Goal: Task Accomplishment & Management: Manage account settings

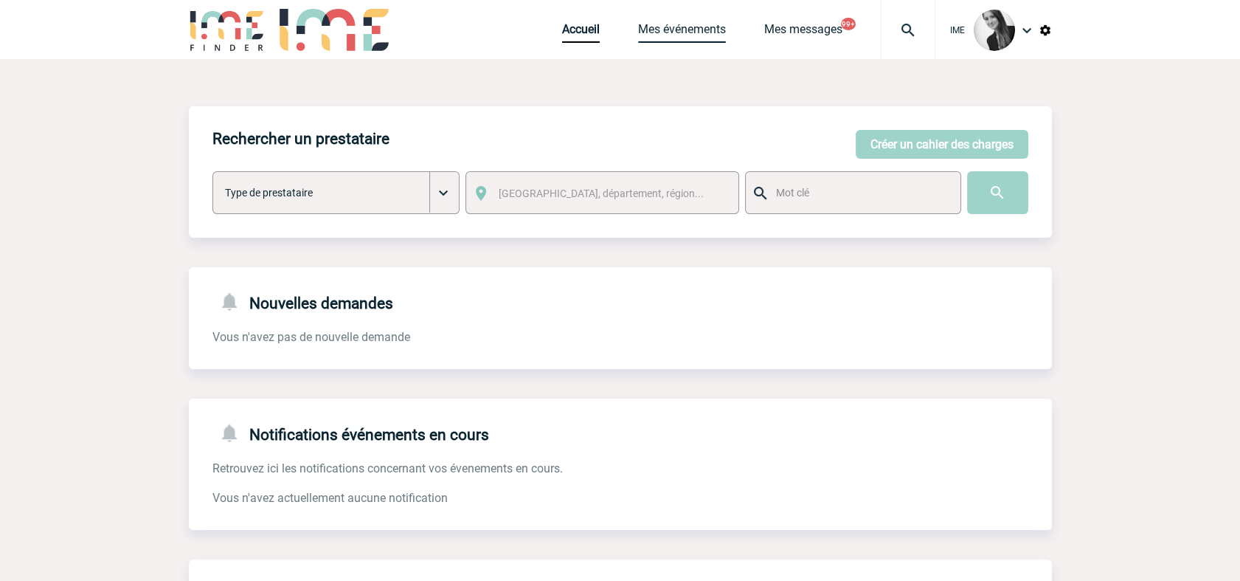
click at [682, 35] on link "Mes événements" at bounding box center [682, 32] width 88 height 21
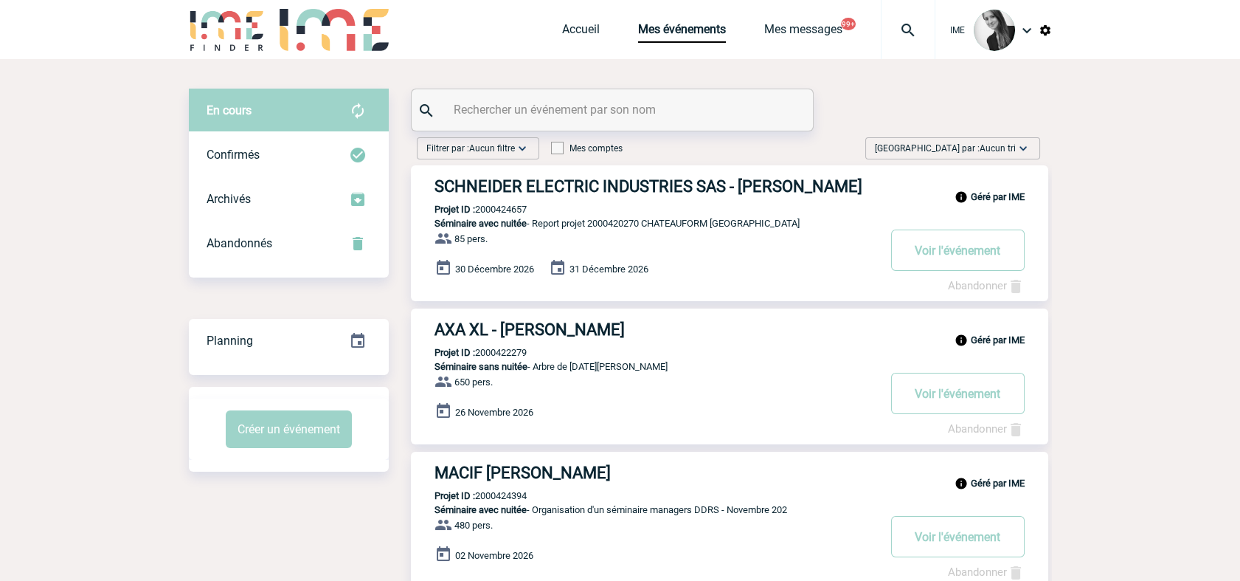
drag, startPoint x: 1004, startPoint y: 145, endPoint x: 1004, endPoint y: 173, distance: 28.0
click at [1004, 145] on span "Aucun tri" at bounding box center [998, 148] width 36 height 10
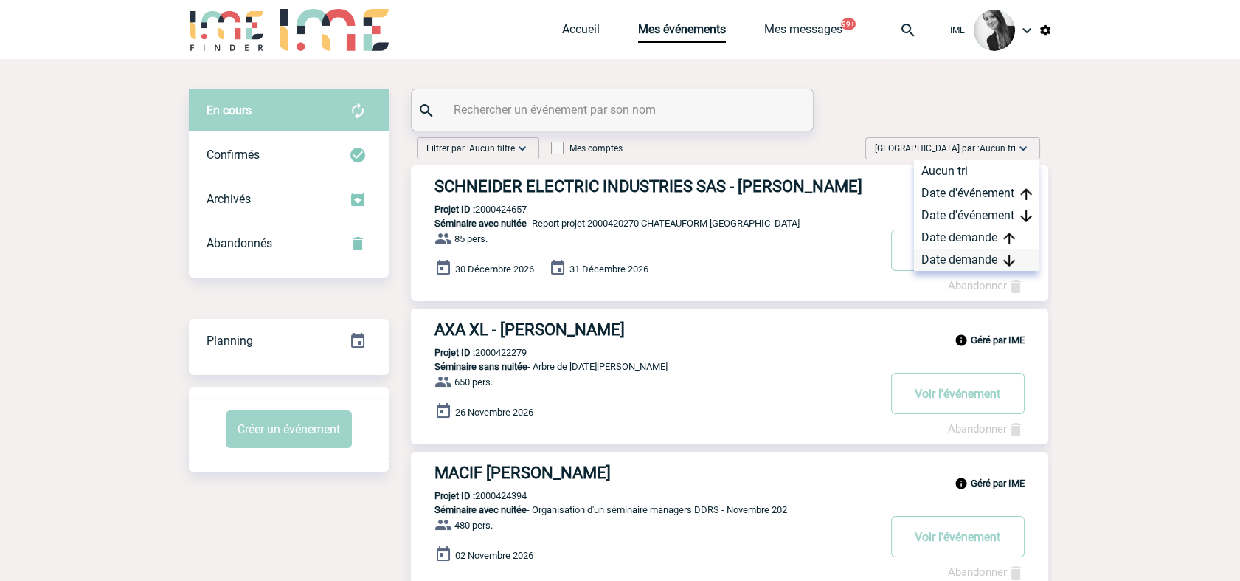
click at [971, 257] on div "Date demande" at bounding box center [976, 260] width 125 height 22
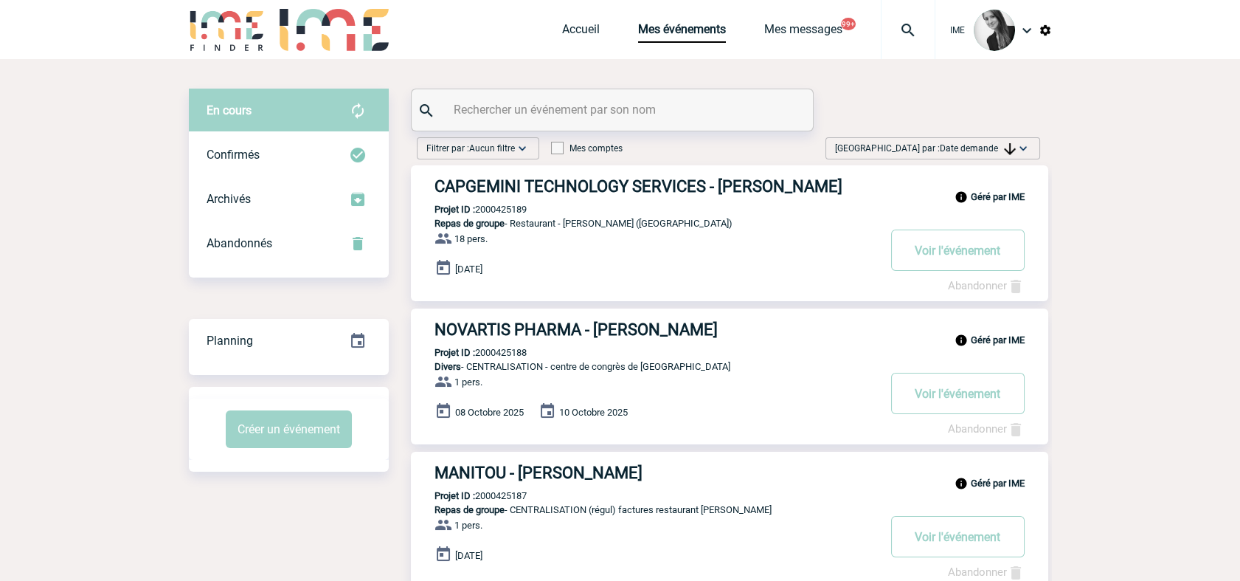
click at [990, 260] on button "Voir l'événement" at bounding box center [958, 249] width 134 height 41
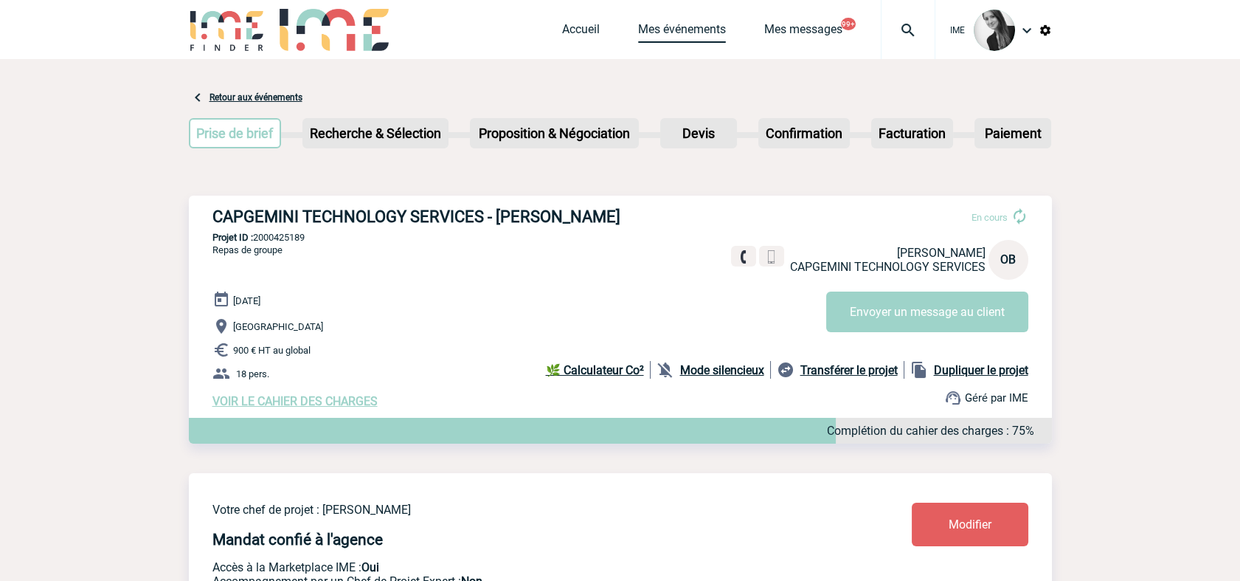
click at [682, 29] on link "Mes événements" at bounding box center [682, 32] width 88 height 21
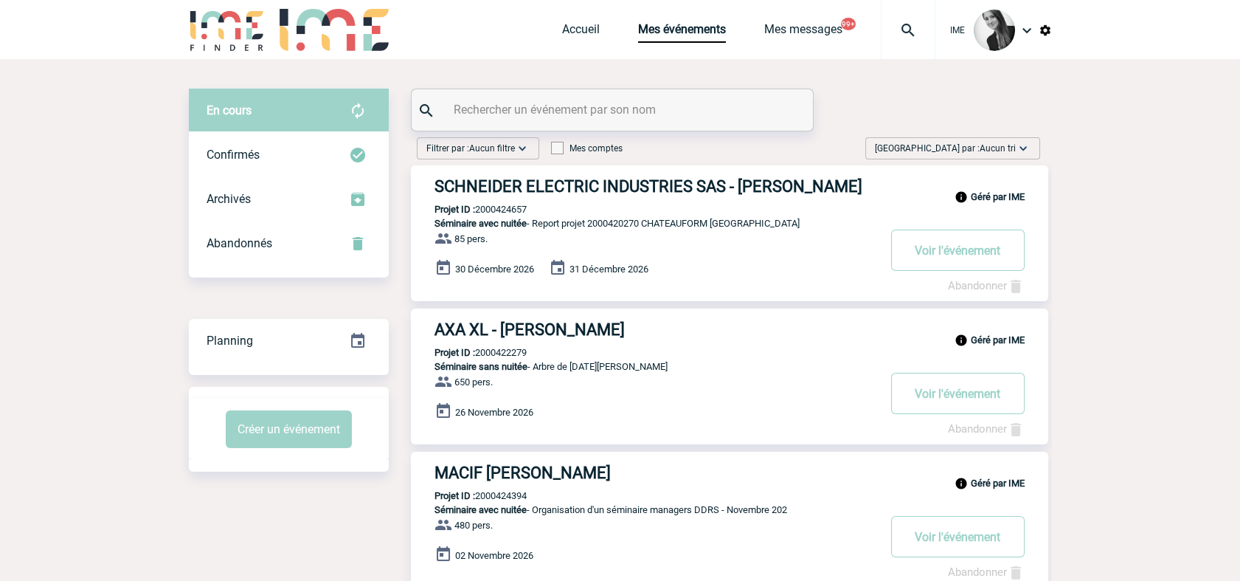
drag, startPoint x: 1006, startPoint y: 146, endPoint x: 1001, endPoint y: 201, distance: 54.8
click at [1005, 146] on span "Aucun tri" at bounding box center [998, 148] width 36 height 10
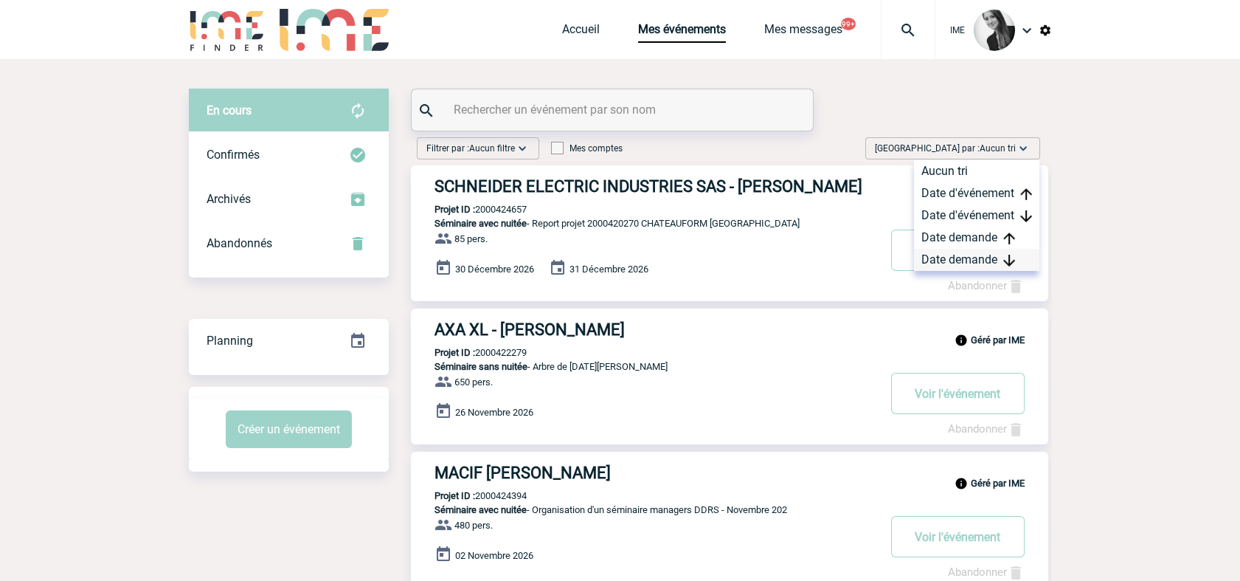
click at [995, 260] on div "Date demande" at bounding box center [976, 260] width 125 height 22
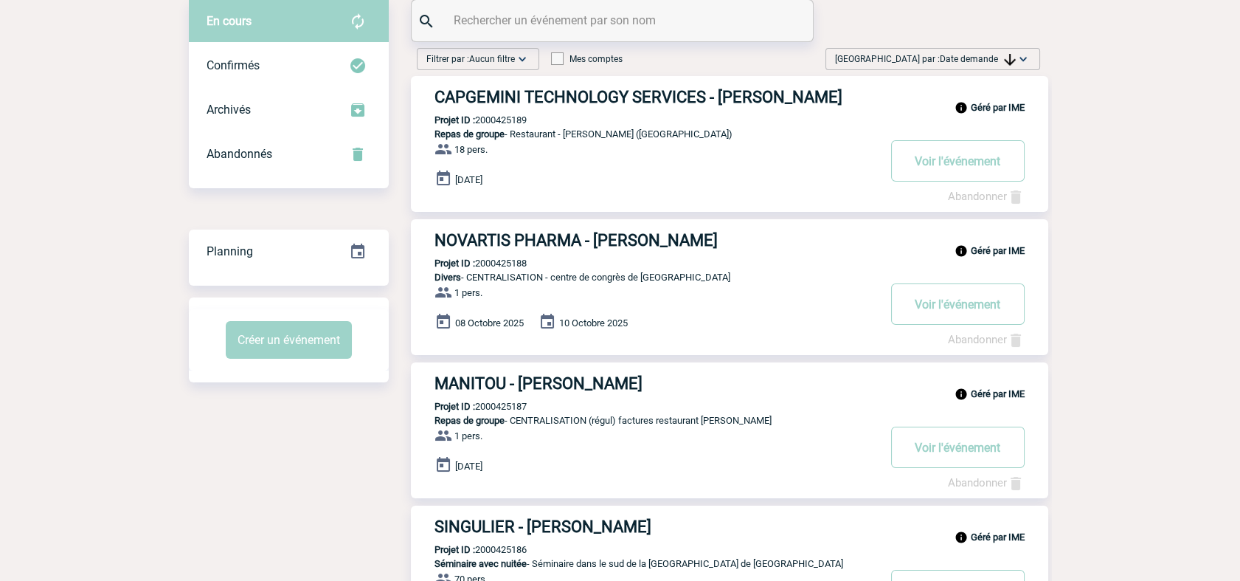
scroll to position [82, 0]
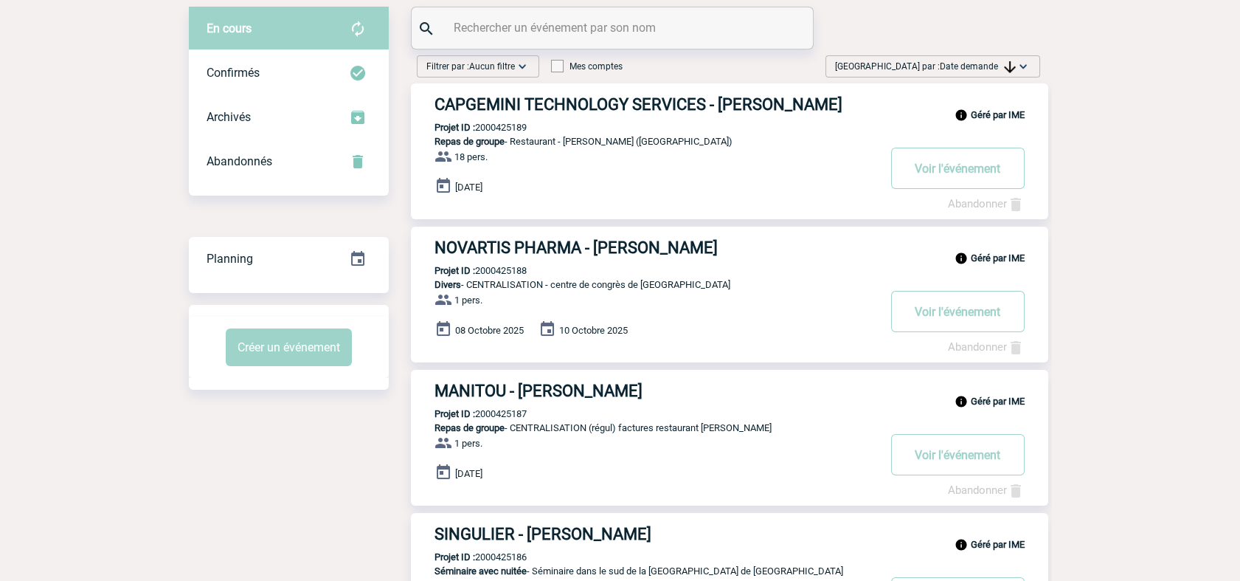
click at [984, 60] on span "[GEOGRAPHIC_DATA] par : Date demande" at bounding box center [925, 66] width 181 height 15
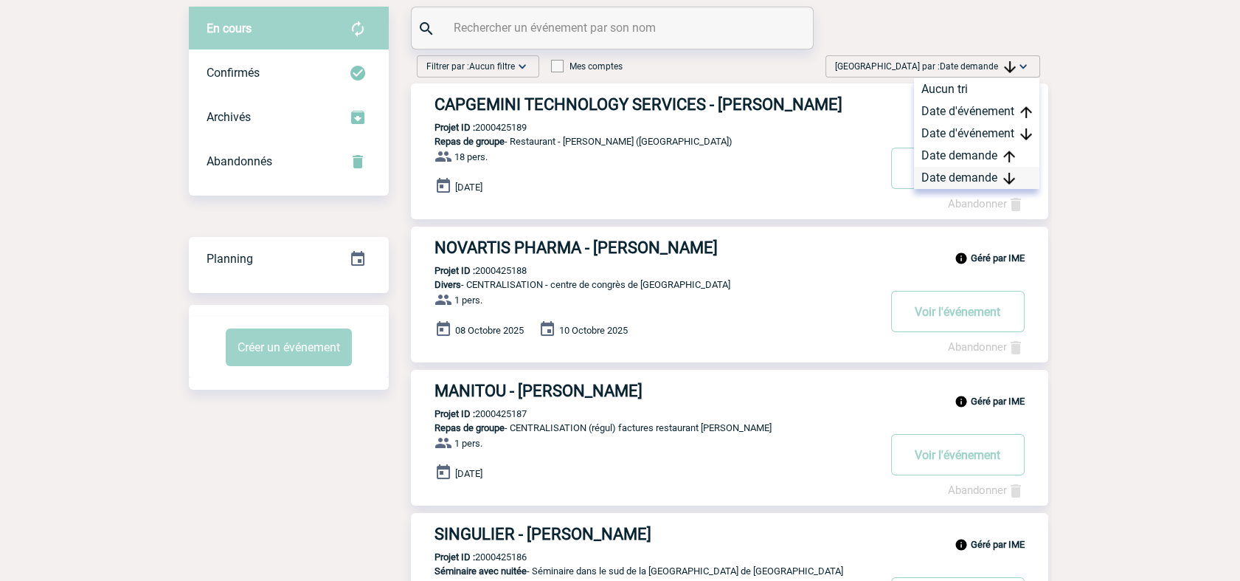
click at [951, 178] on div "Date demande" at bounding box center [976, 178] width 125 height 22
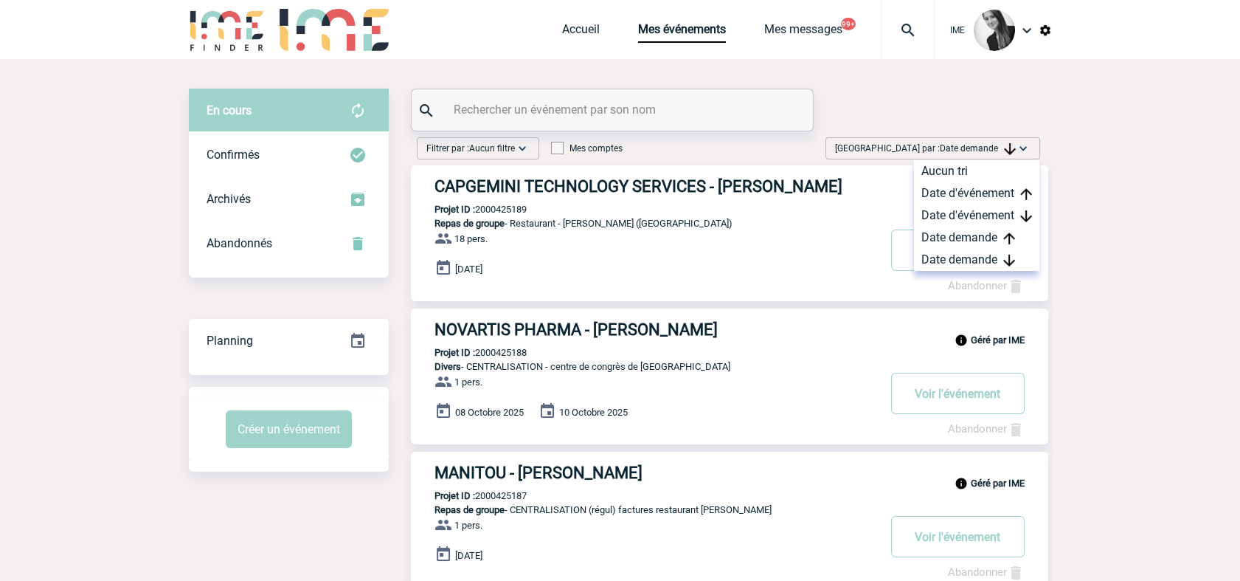
scroll to position [0, 0]
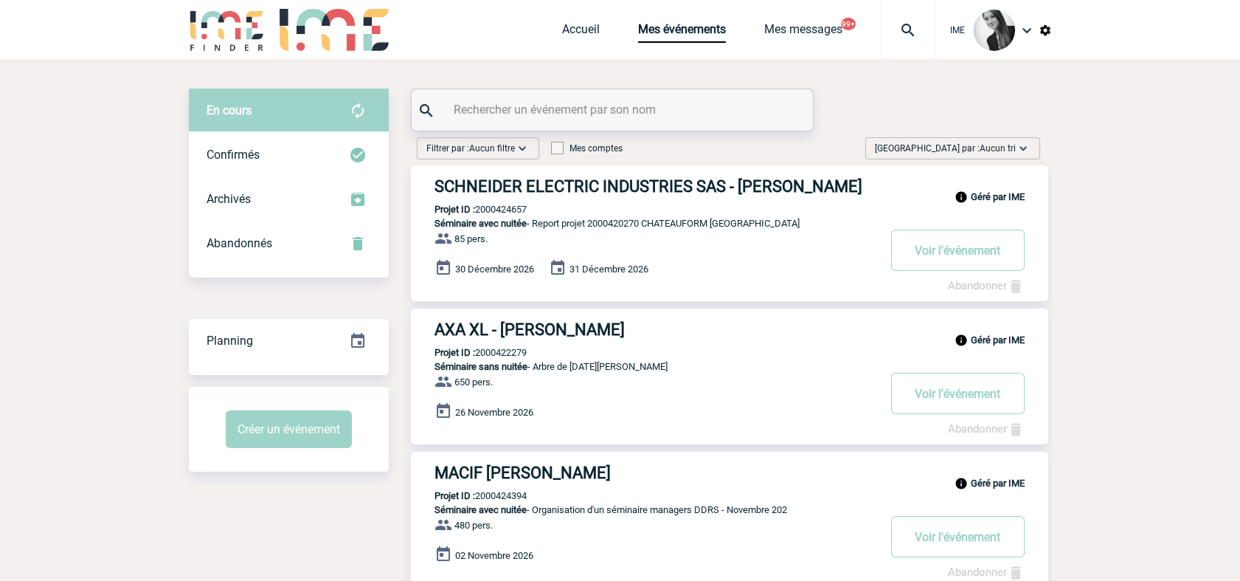
drag, startPoint x: 962, startPoint y: 151, endPoint x: 969, endPoint y: 159, distance: 10.5
click at [962, 151] on span "[GEOGRAPHIC_DATA] par : Aucun tri" at bounding box center [945, 148] width 141 height 15
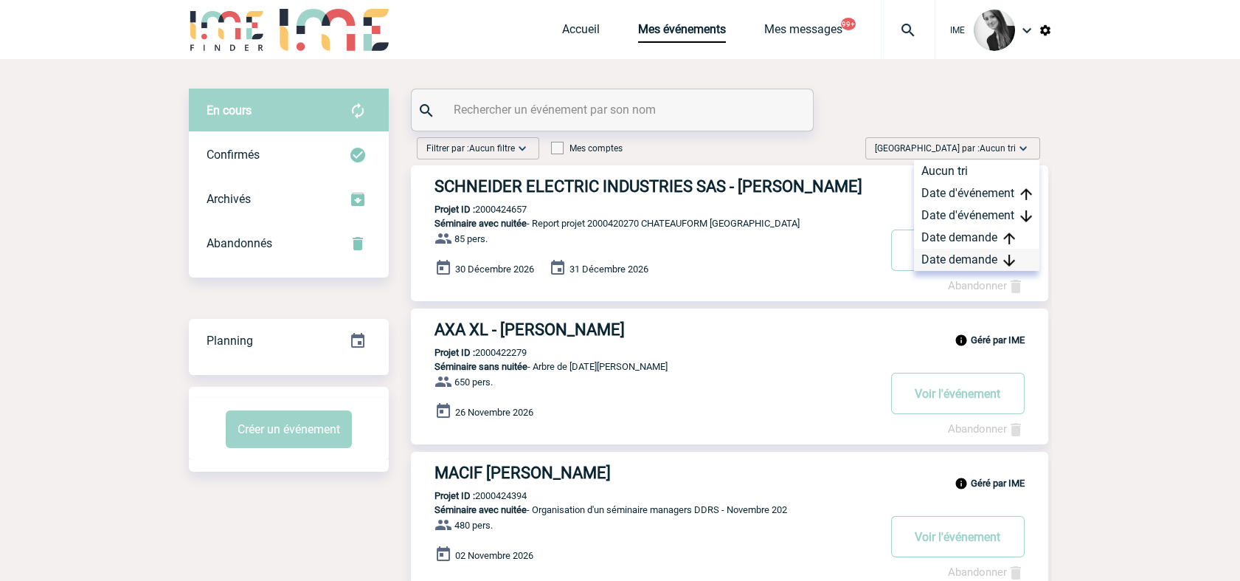
click at [964, 254] on div "Date demande" at bounding box center [976, 260] width 125 height 22
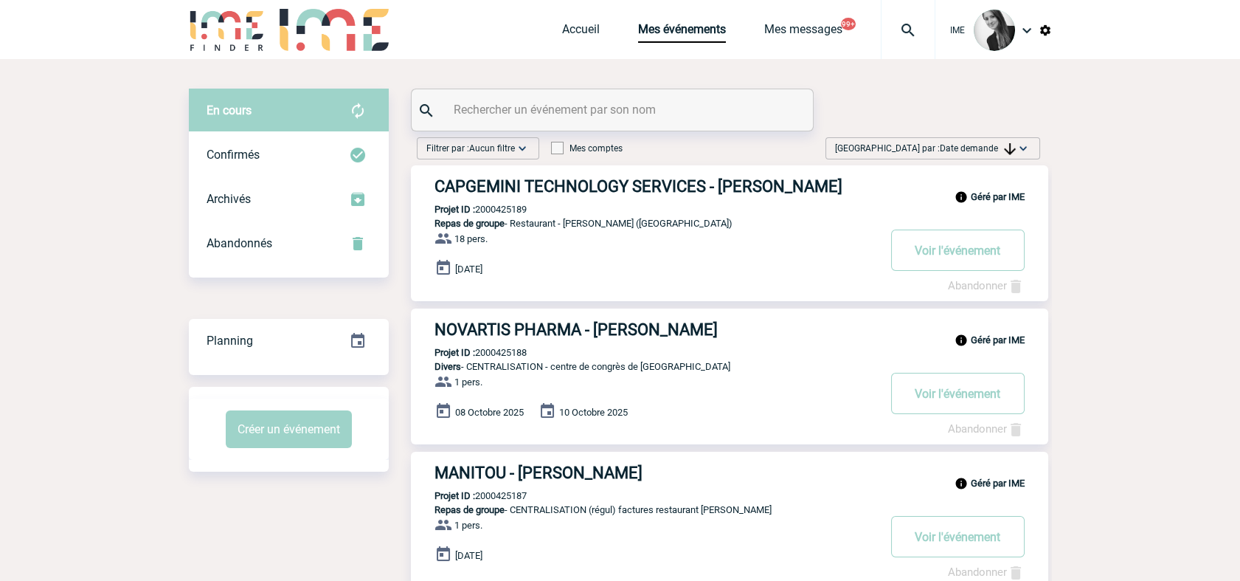
click at [994, 157] on div "Trier par : Date demande Aucun tri Date d'événement Date d'événement Date deman…" at bounding box center [933, 148] width 215 height 22
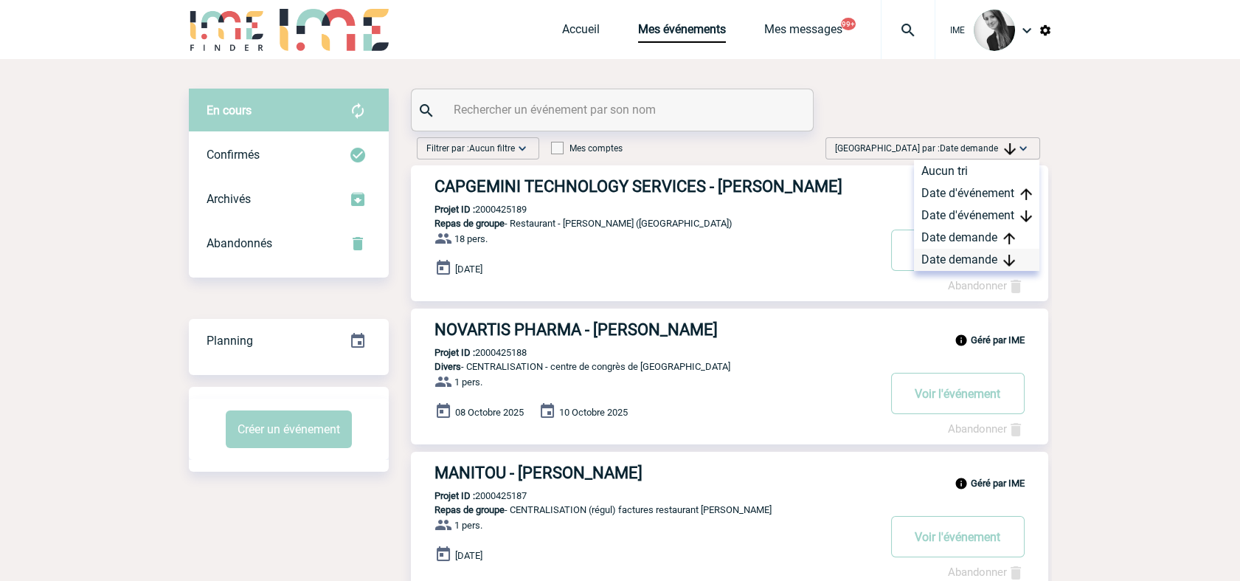
click at [961, 263] on div "Date demande" at bounding box center [976, 260] width 125 height 22
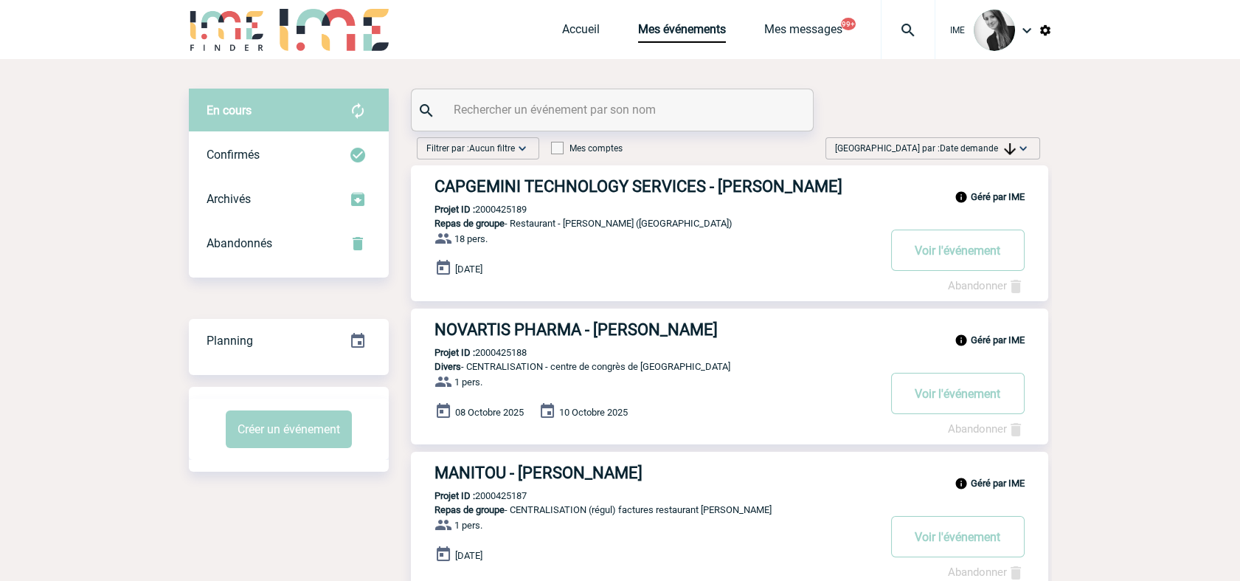
click at [968, 154] on span "Trier par : Date demande" at bounding box center [925, 148] width 181 height 15
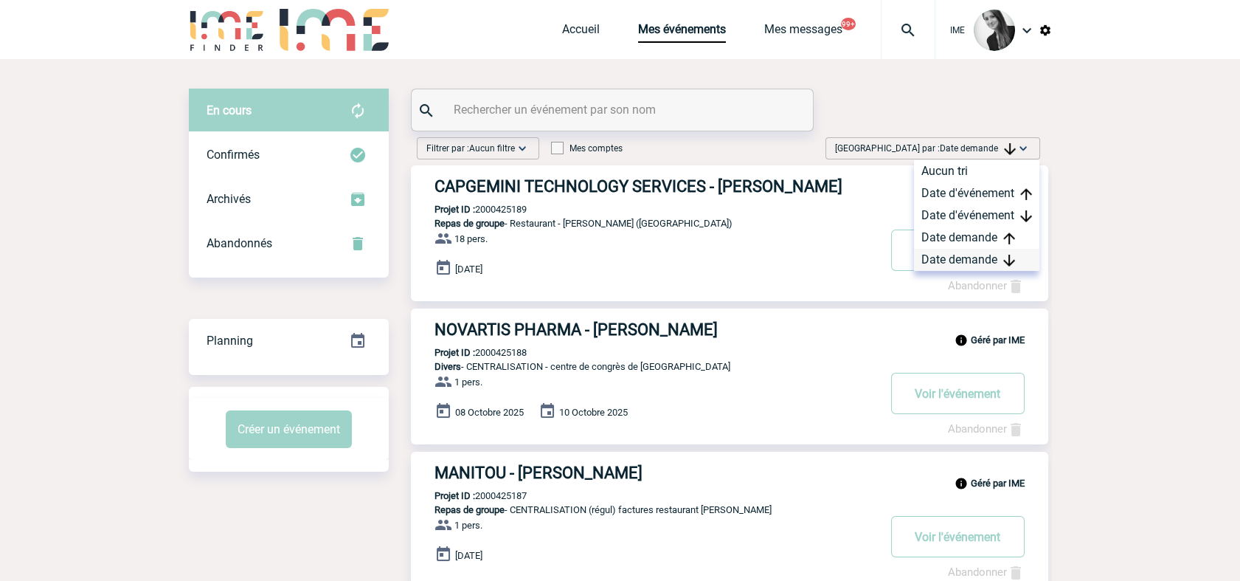
click at [956, 261] on div "Date demande" at bounding box center [976, 260] width 125 height 22
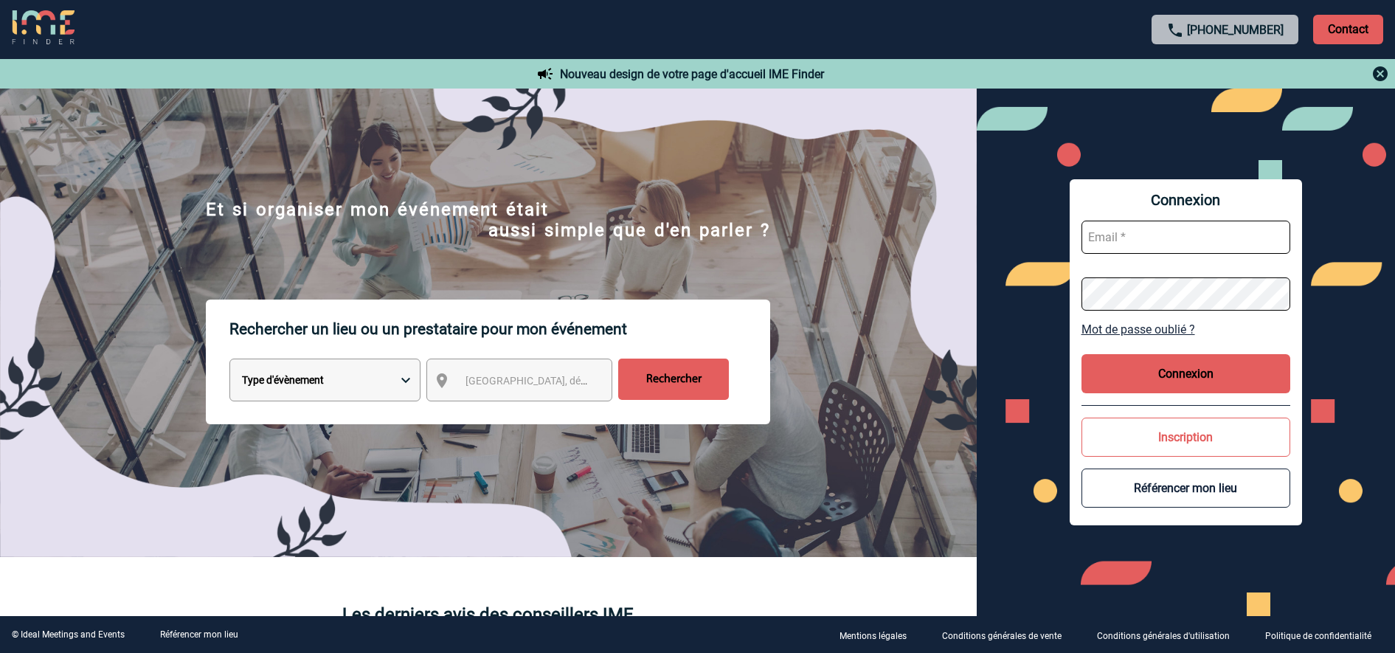
type input "[EMAIL_ADDRESS][DOMAIN_NAME]"
click at [1160, 387] on button "Connexion" at bounding box center [1187, 373] width 210 height 39
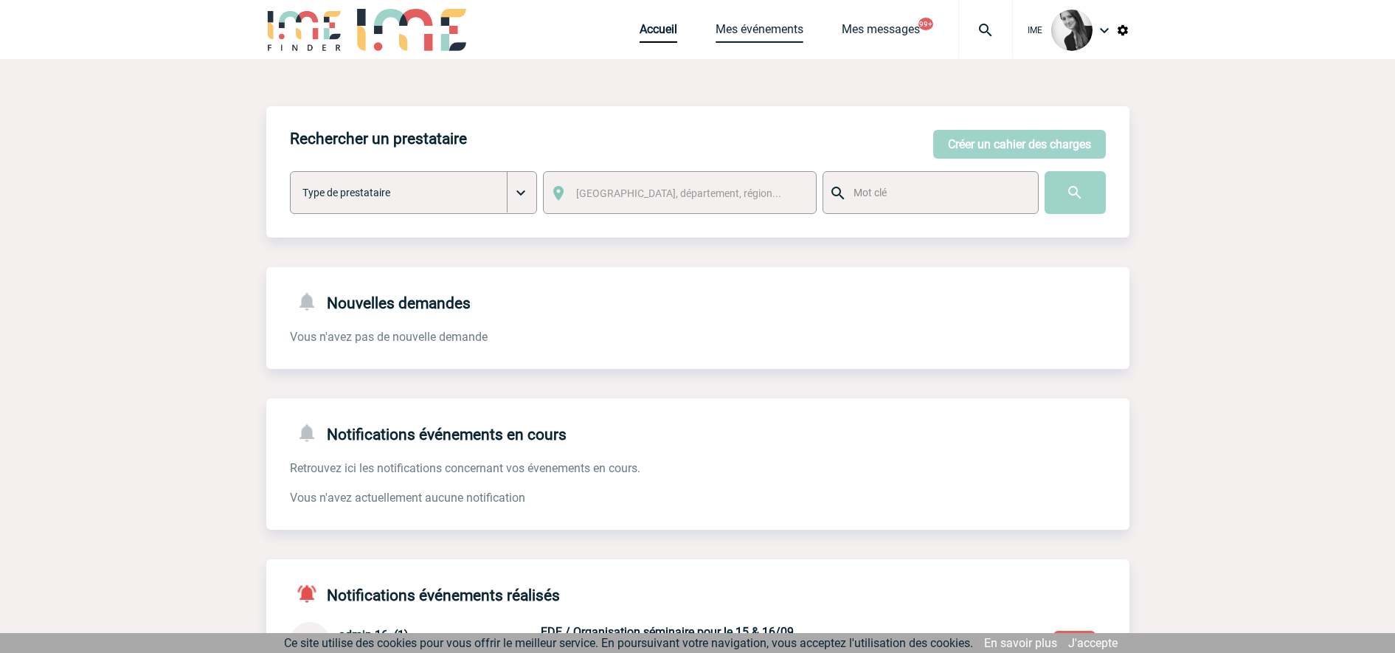
click at [750, 30] on link "Mes événements" at bounding box center [760, 32] width 88 height 21
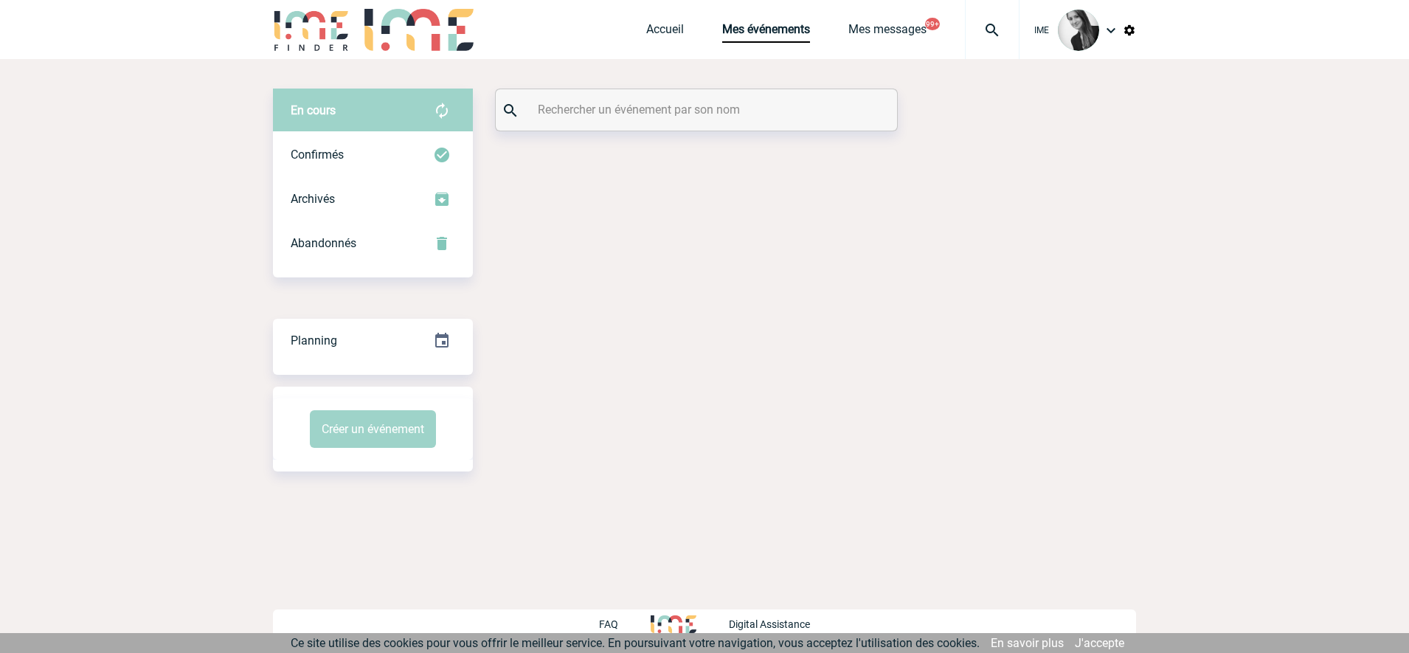
click at [592, 128] on div at bounding box center [696, 109] width 401 height 41
click at [610, 103] on input "text" at bounding box center [698, 109] width 328 height 21
paste input "2000424031"
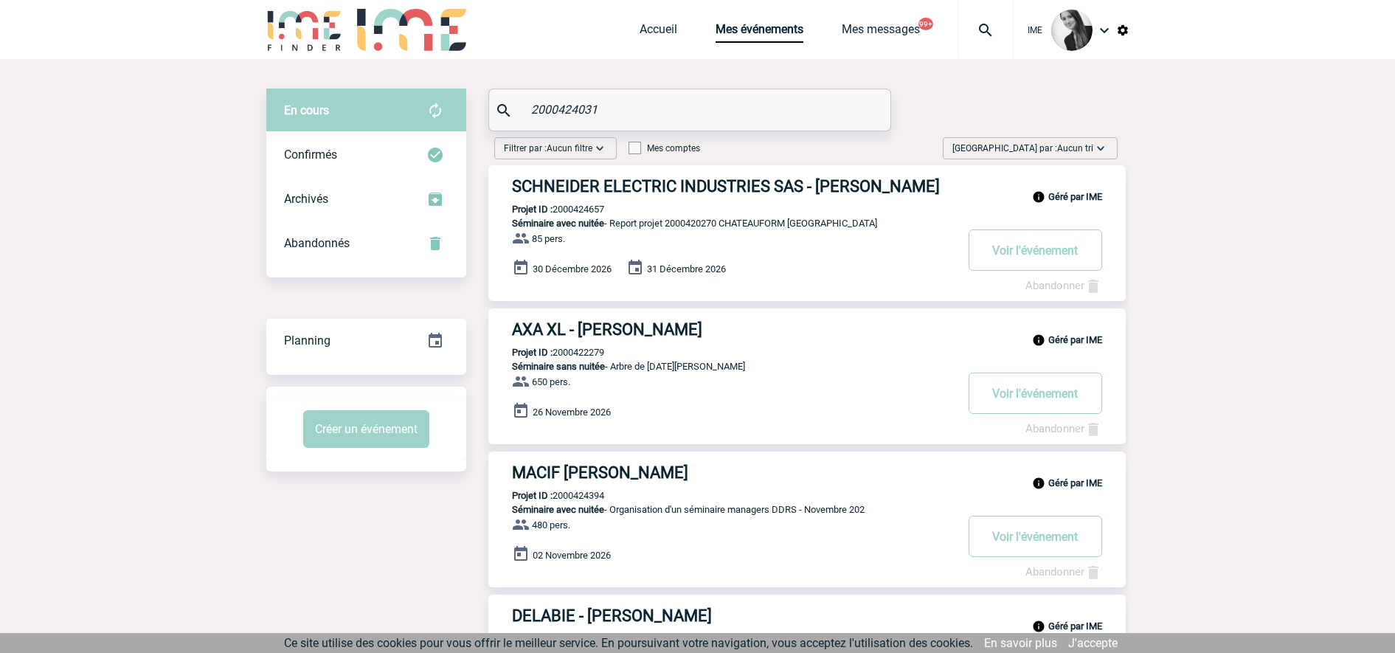
type input "2000424031"
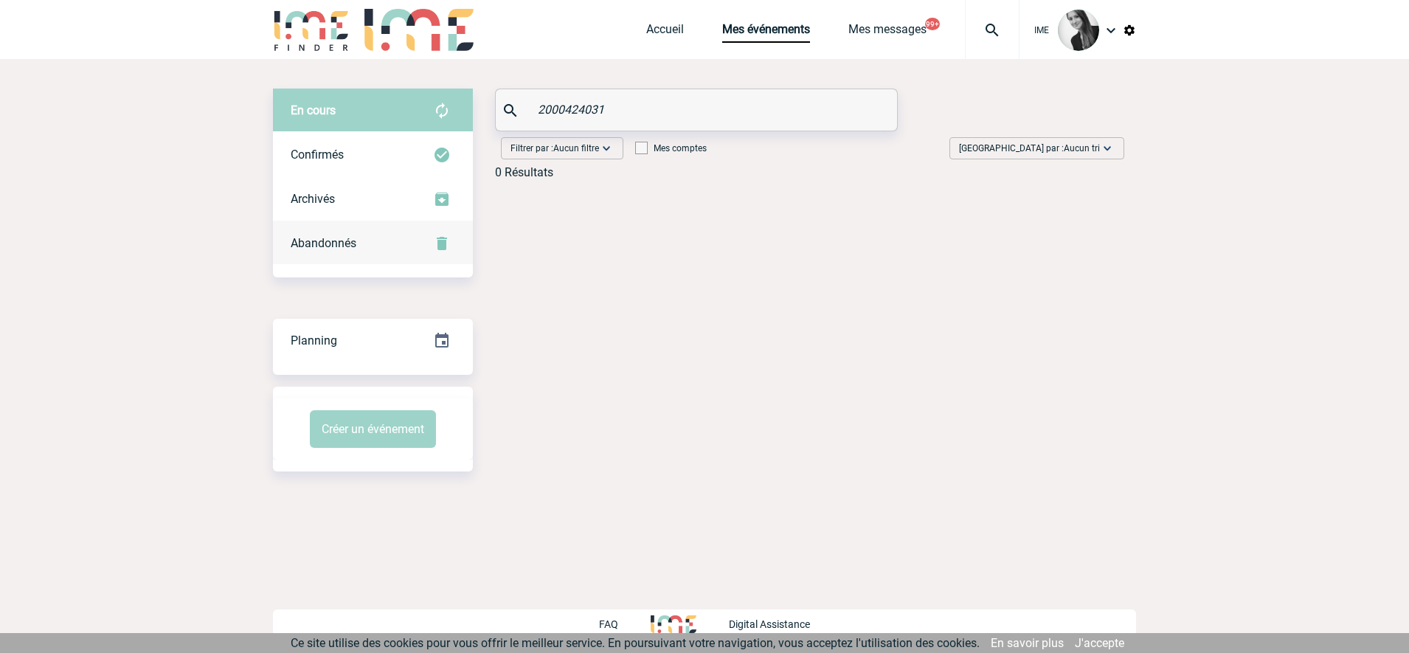
click at [348, 251] on div "Abandonnés" at bounding box center [373, 243] width 200 height 44
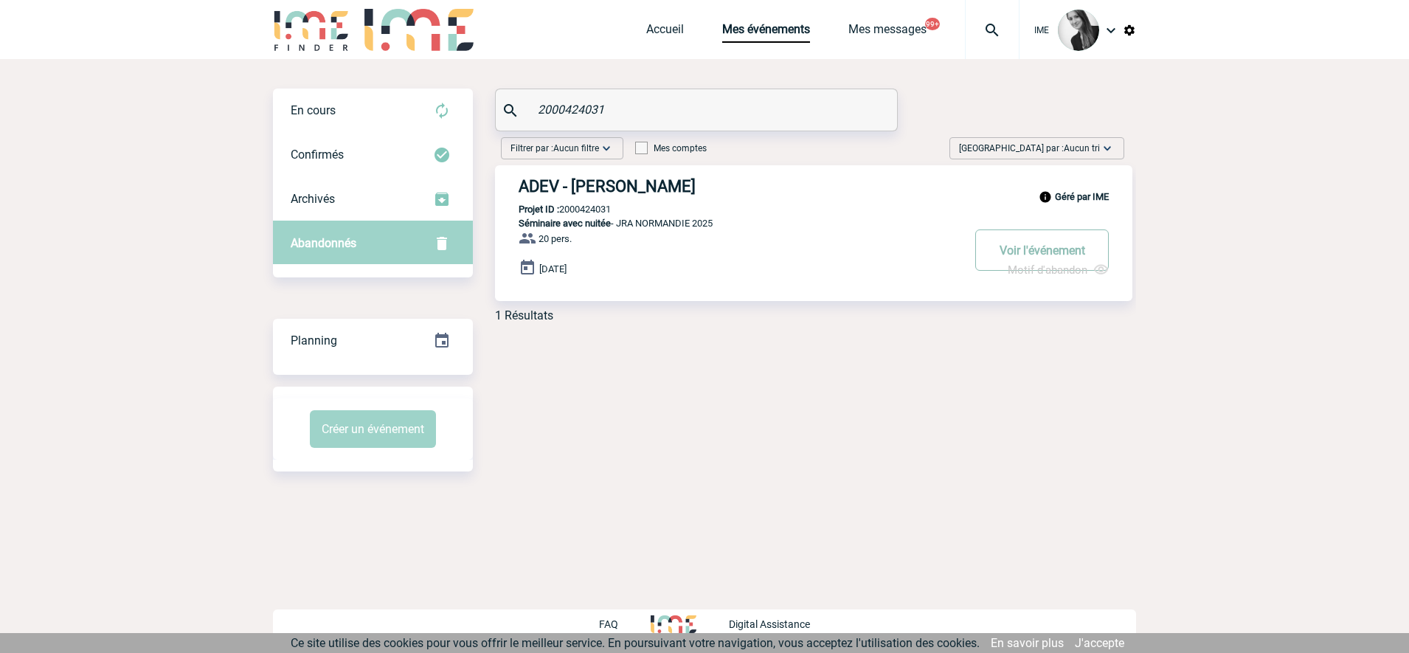
click at [1031, 250] on button "Voir l'événement" at bounding box center [1042, 249] width 134 height 41
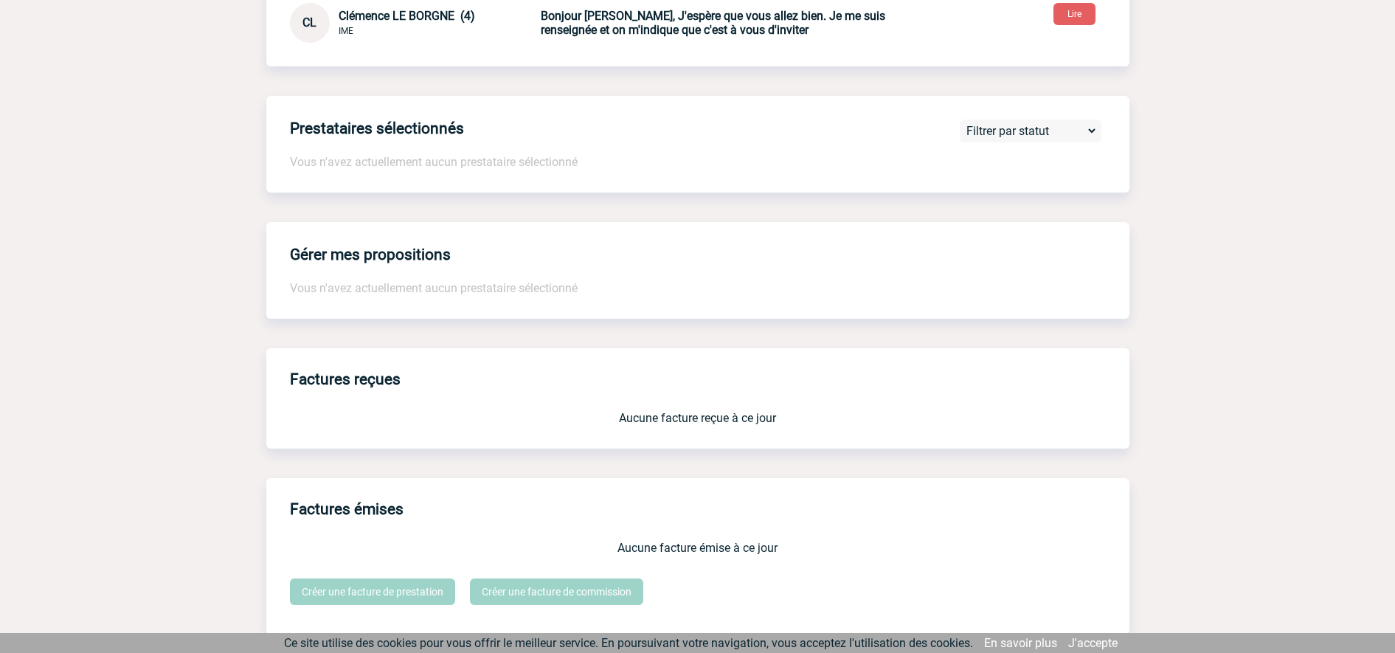
scroll to position [695, 0]
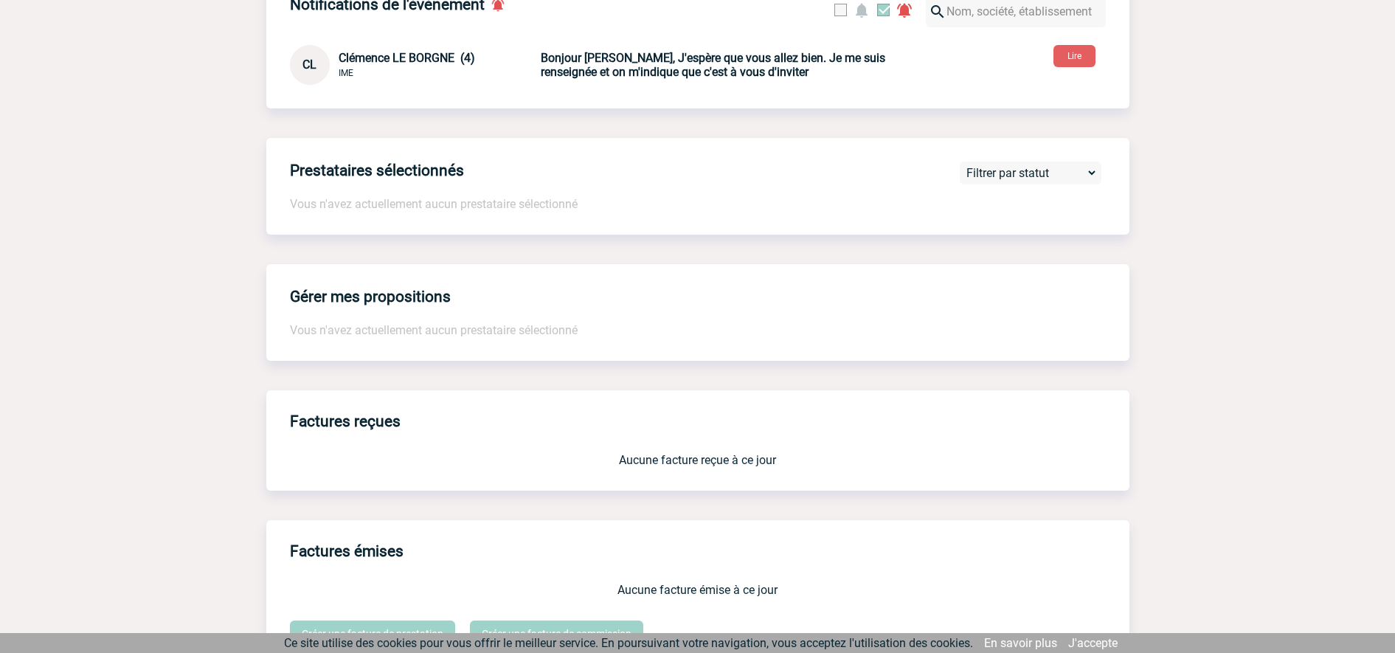
click at [700, 71] on b "Bonjour Elisabeth, J'espère que vous allez bien. Je me suis renseignée et on m'…" at bounding box center [713, 65] width 345 height 28
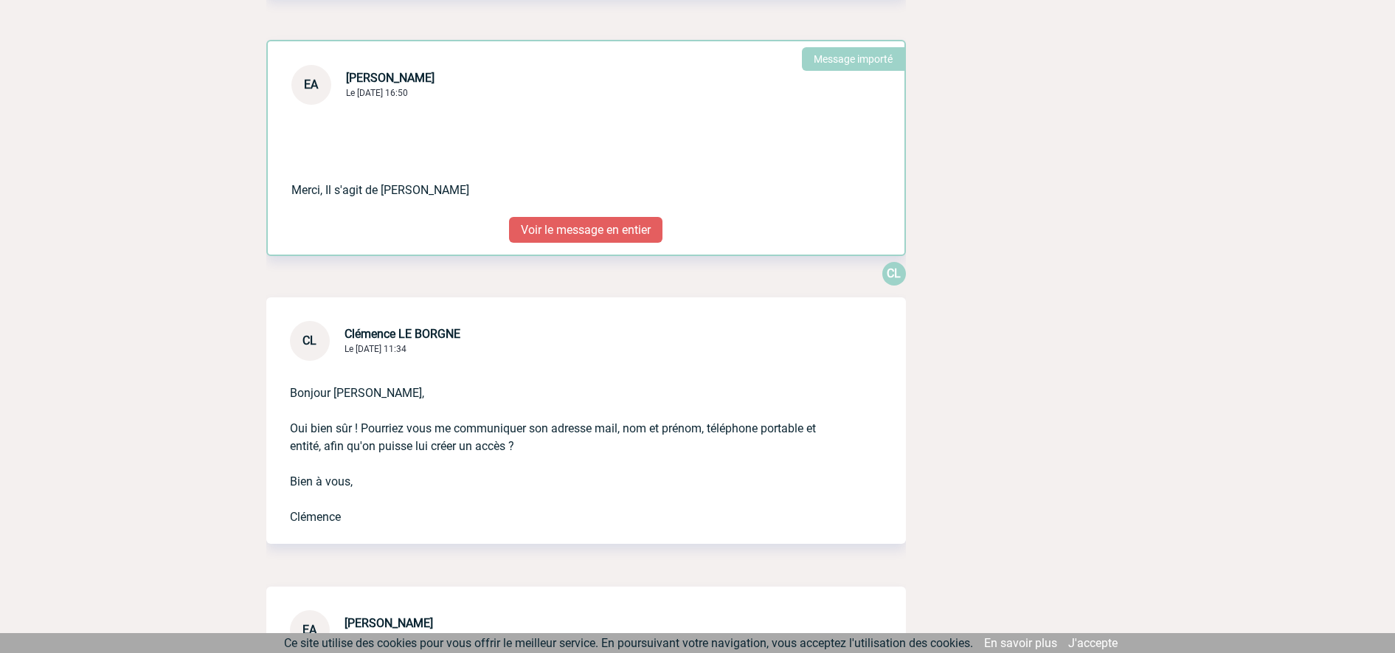
scroll to position [868, 0]
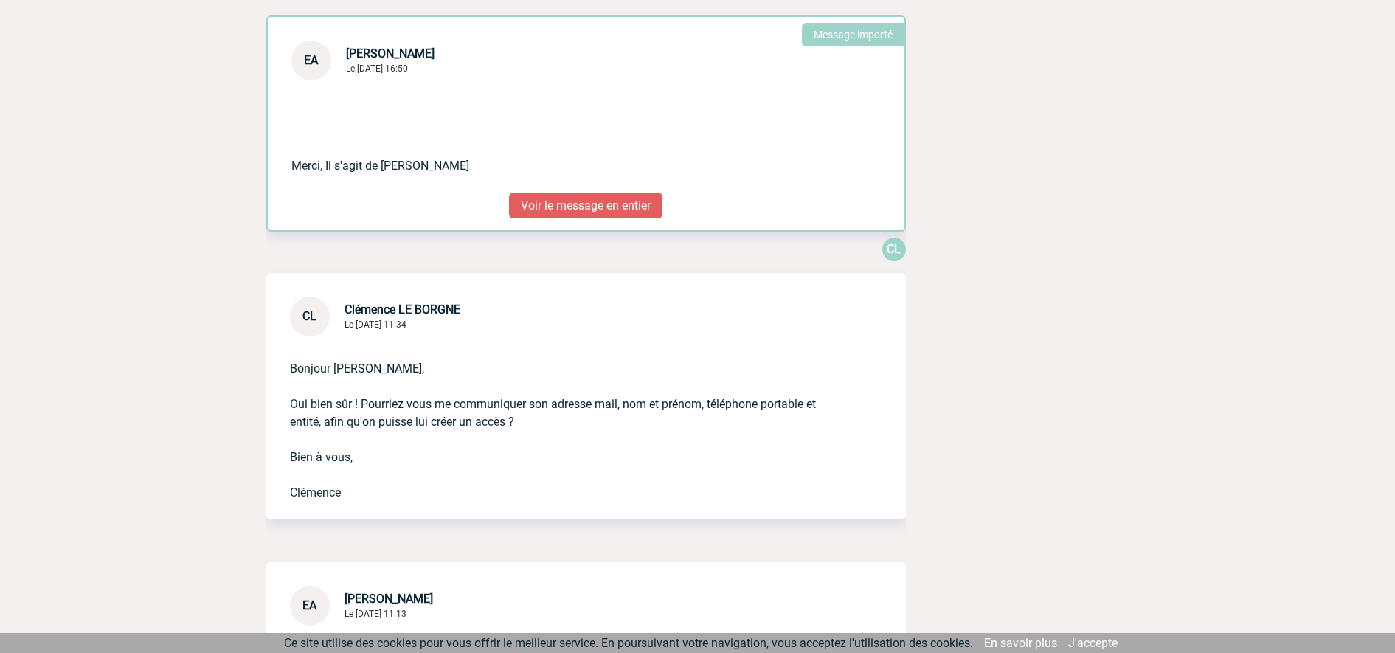
click at [552, 210] on p "Voir le message en entier" at bounding box center [585, 206] width 153 height 26
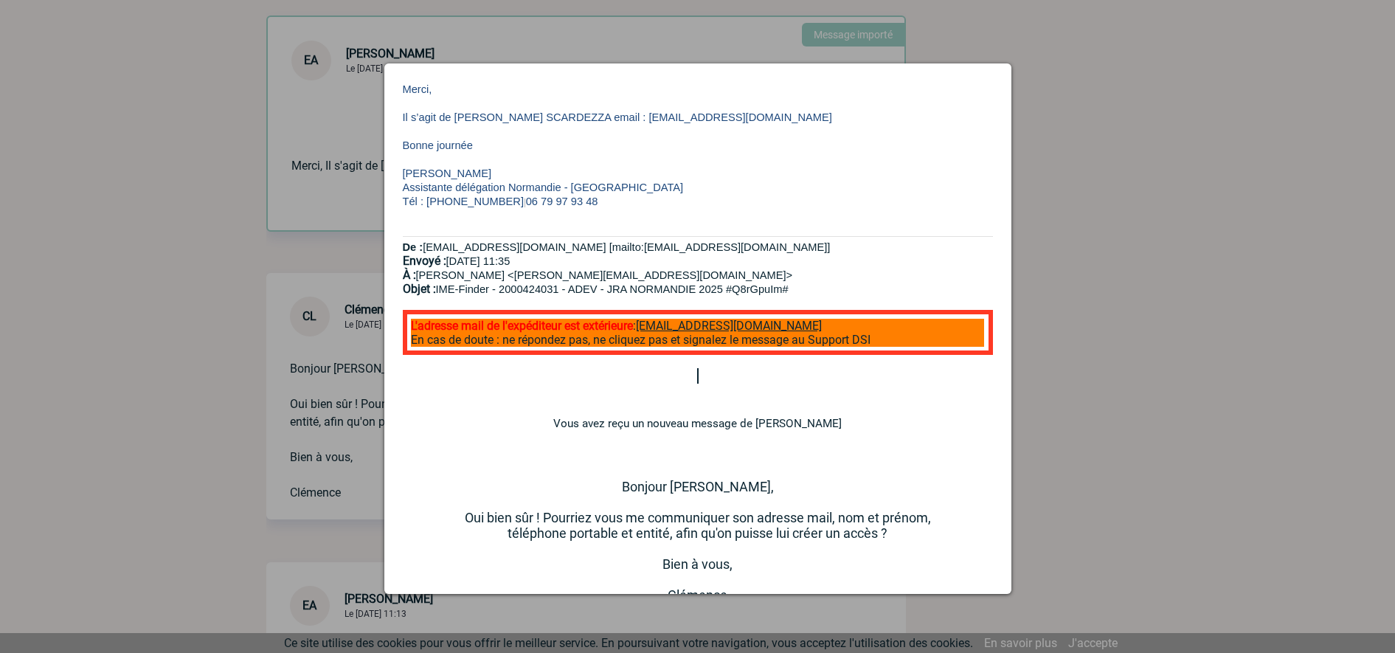
click at [1150, 277] on div at bounding box center [697, 326] width 1395 height 653
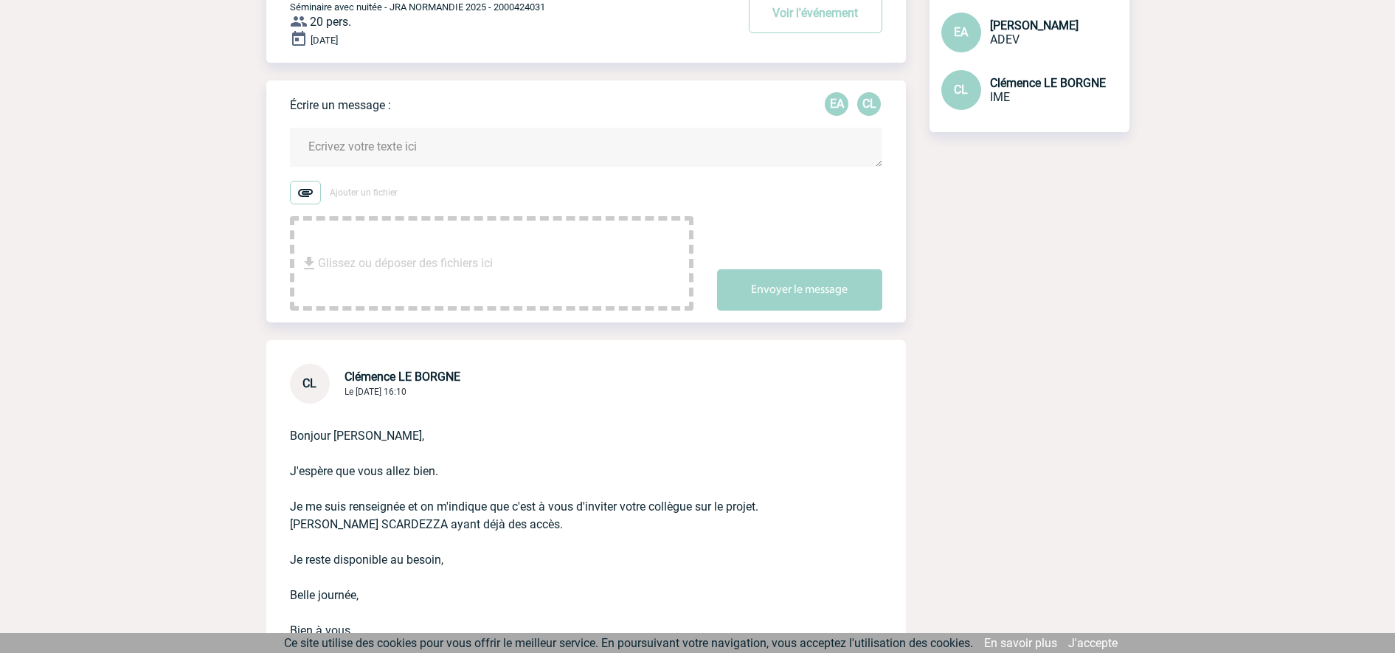
scroll to position [0, 0]
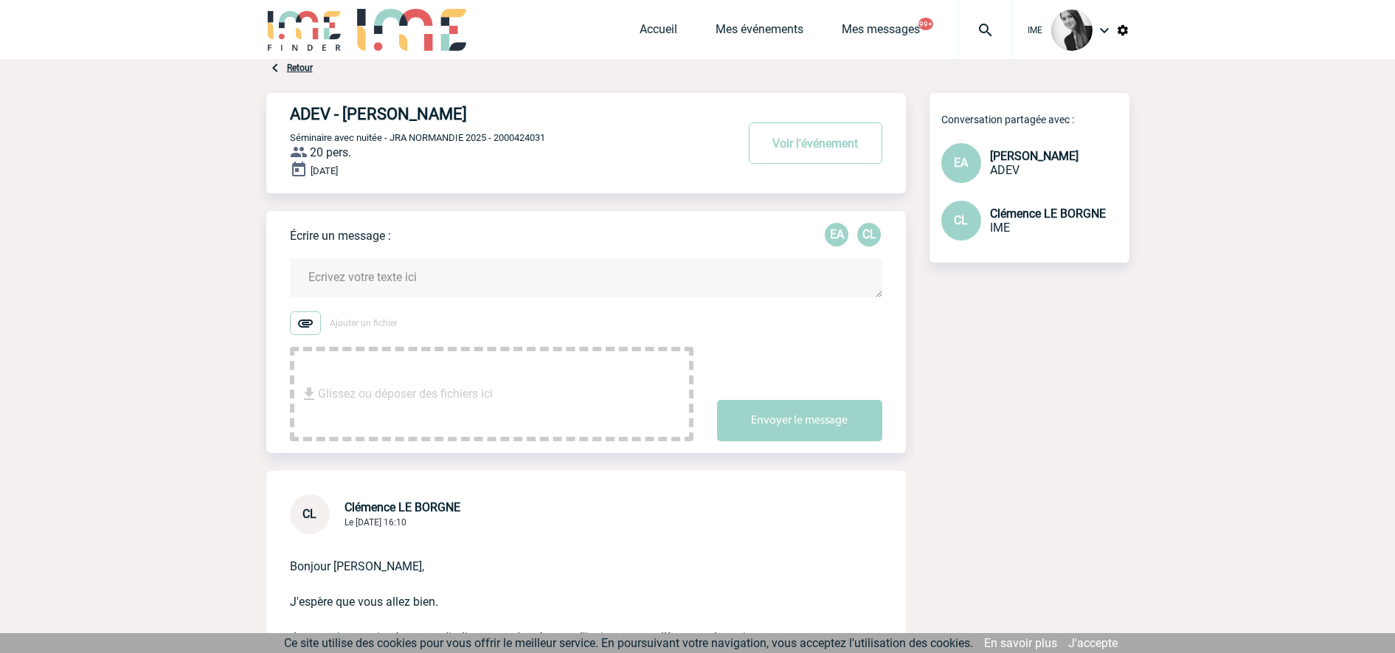
click at [514, 136] on span "Séminaire avec nuitée - JRA NORMANDIE 2025 - 2000424031" at bounding box center [417, 137] width 255 height 11
copy span "2000424031"
click at [661, 31] on link "Accueil" at bounding box center [659, 32] width 38 height 21
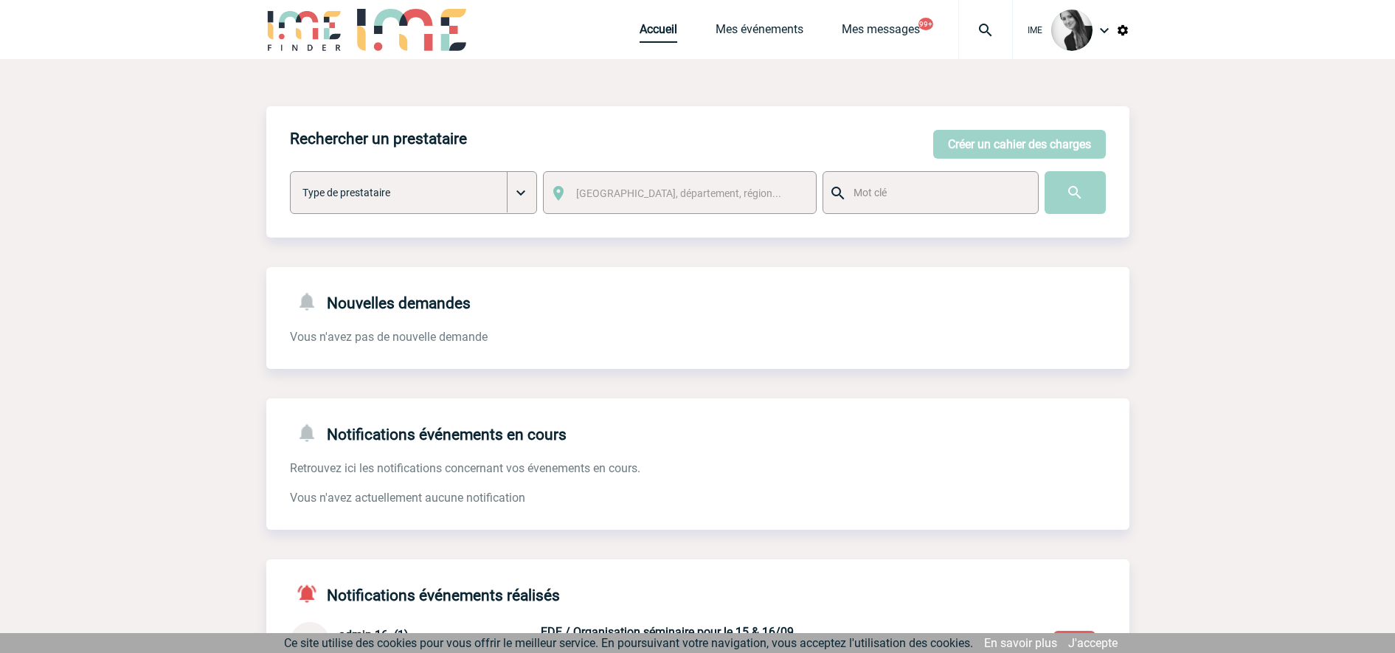
click at [654, 39] on link "Accueil" at bounding box center [659, 32] width 38 height 21
click at [779, 35] on link "Mes événements" at bounding box center [760, 32] width 88 height 21
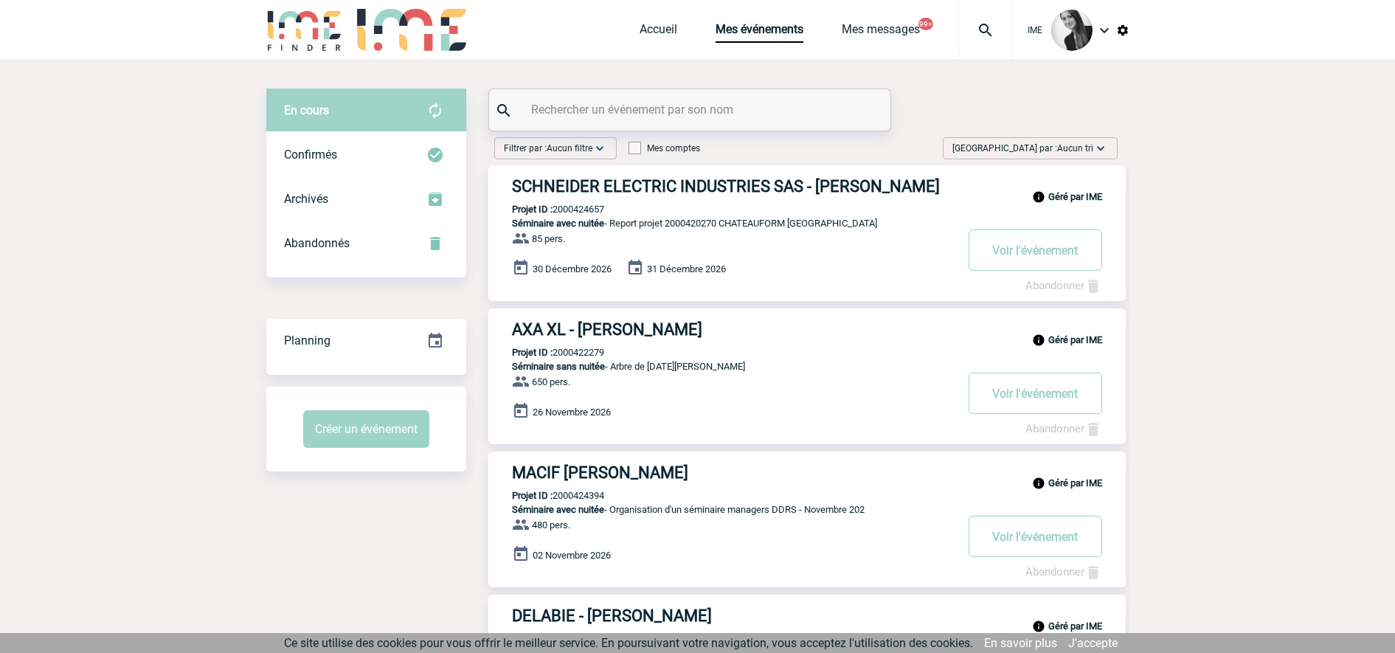
click at [1076, 147] on span "Aucun tri" at bounding box center [1075, 148] width 36 height 10
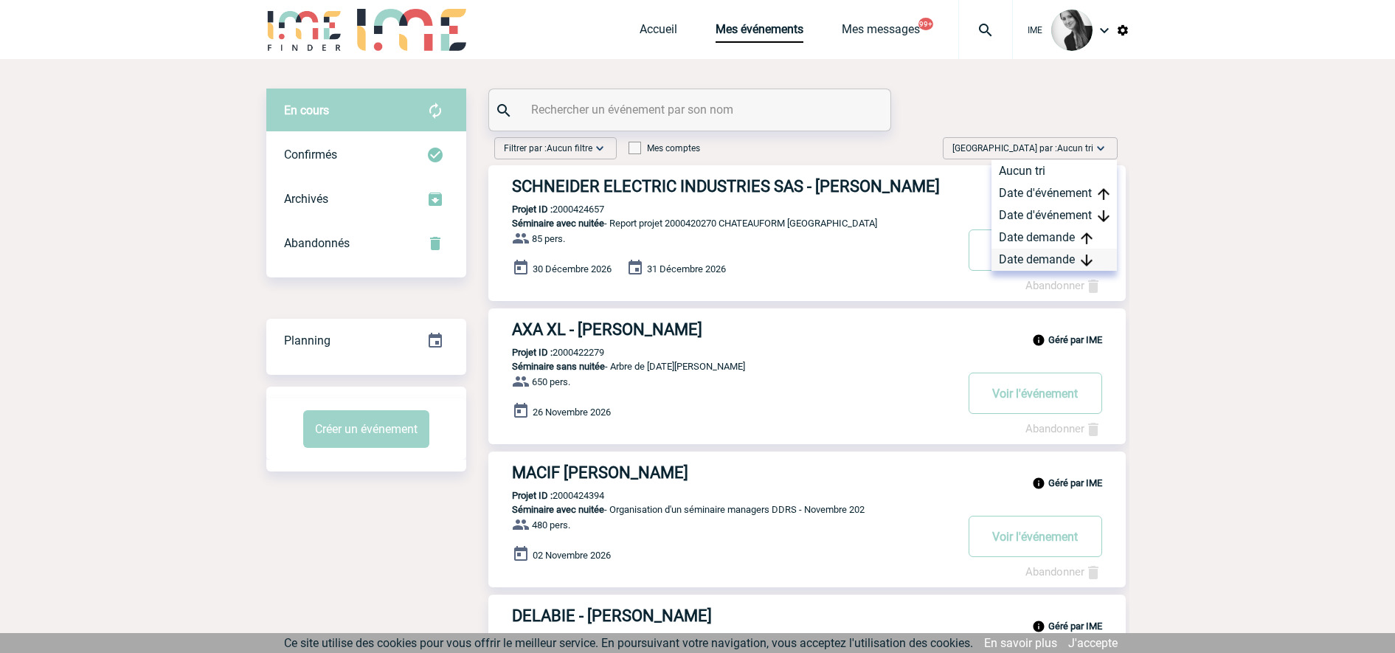
click at [1053, 258] on div "Date demande" at bounding box center [1054, 260] width 125 height 22
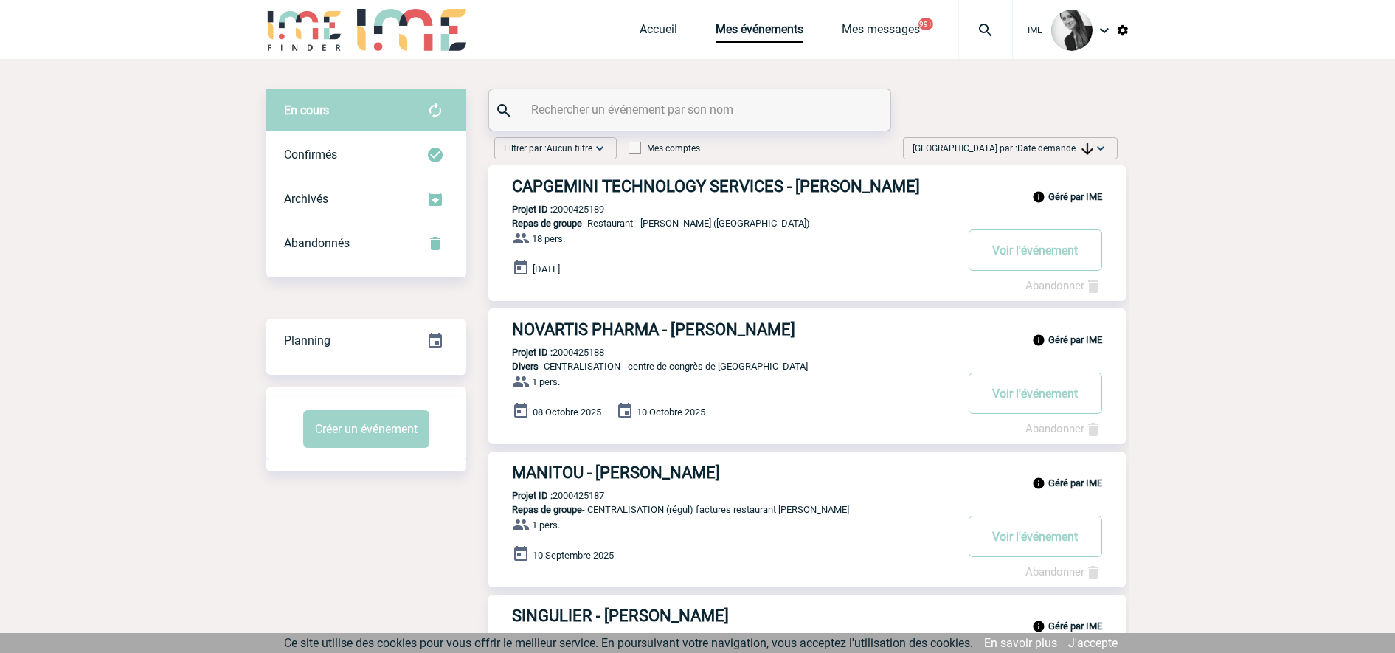
click at [1090, 148] on img at bounding box center [1088, 149] width 12 height 12
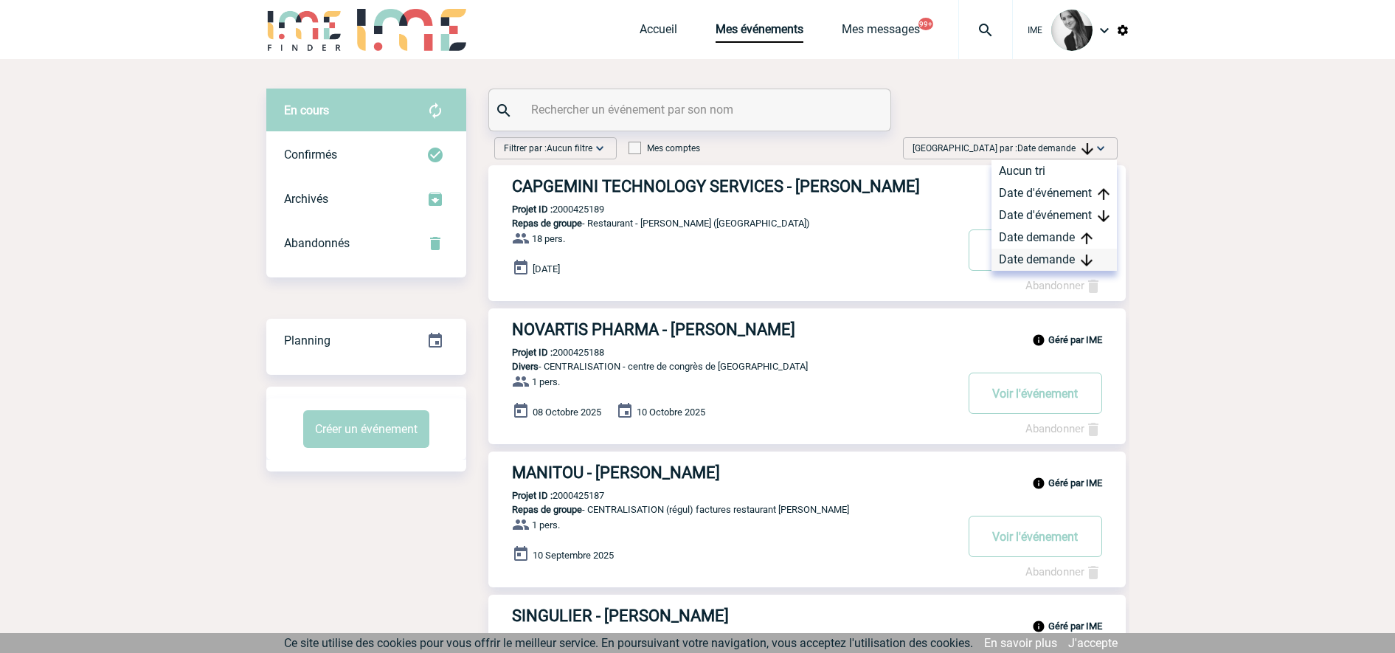
click at [1063, 261] on div "Date demande" at bounding box center [1054, 260] width 125 height 22
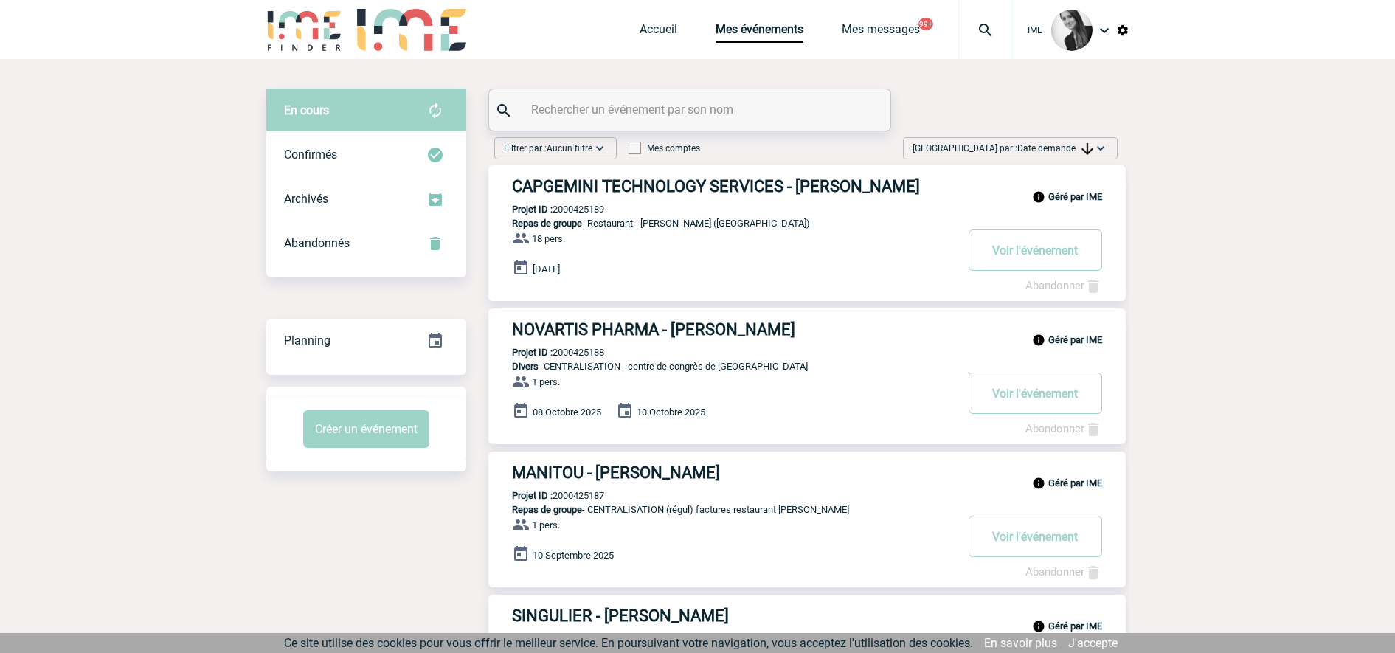
click at [1058, 148] on span "Date demande" at bounding box center [1056, 148] width 76 height 10
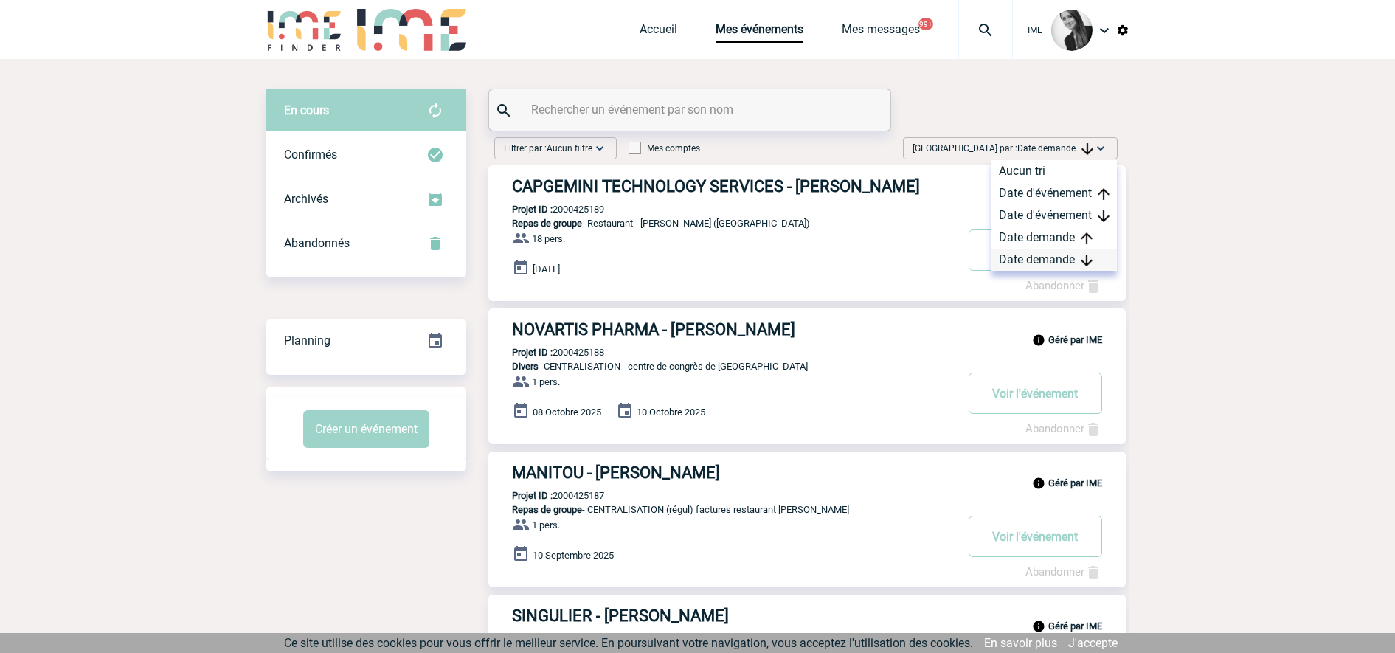
click at [1072, 255] on div "Date demande" at bounding box center [1054, 260] width 125 height 22
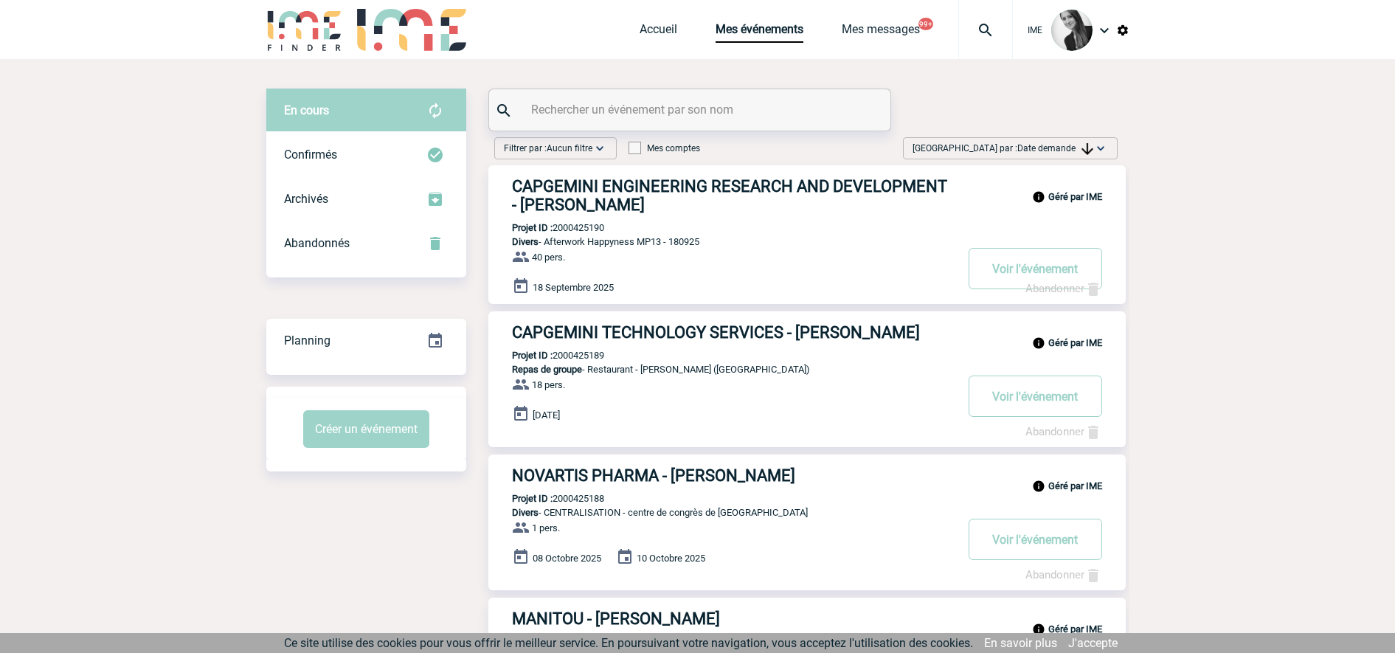
click at [1055, 149] on span "Date demande" at bounding box center [1056, 148] width 76 height 10
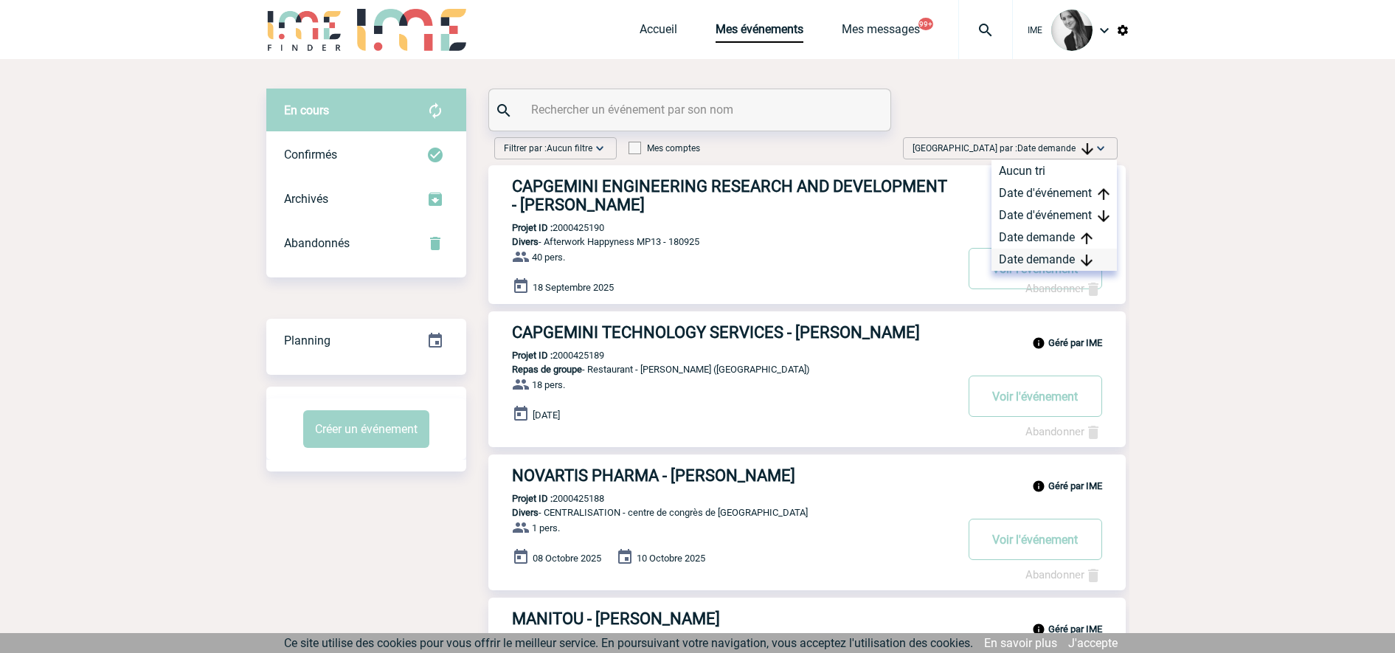
click at [1050, 261] on div "Date demande" at bounding box center [1054, 260] width 125 height 22
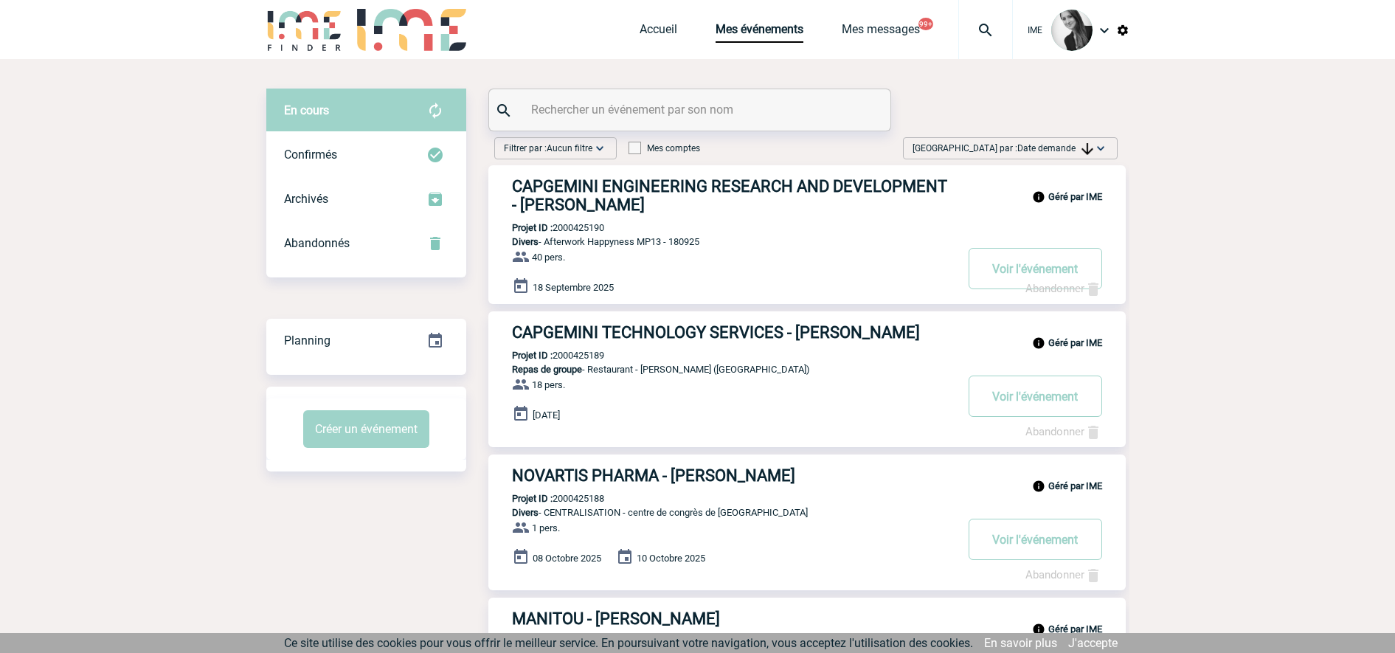
drag, startPoint x: 1084, startPoint y: 147, endPoint x: 1060, endPoint y: 170, distance: 33.9
click at [1083, 147] on img at bounding box center [1088, 149] width 12 height 12
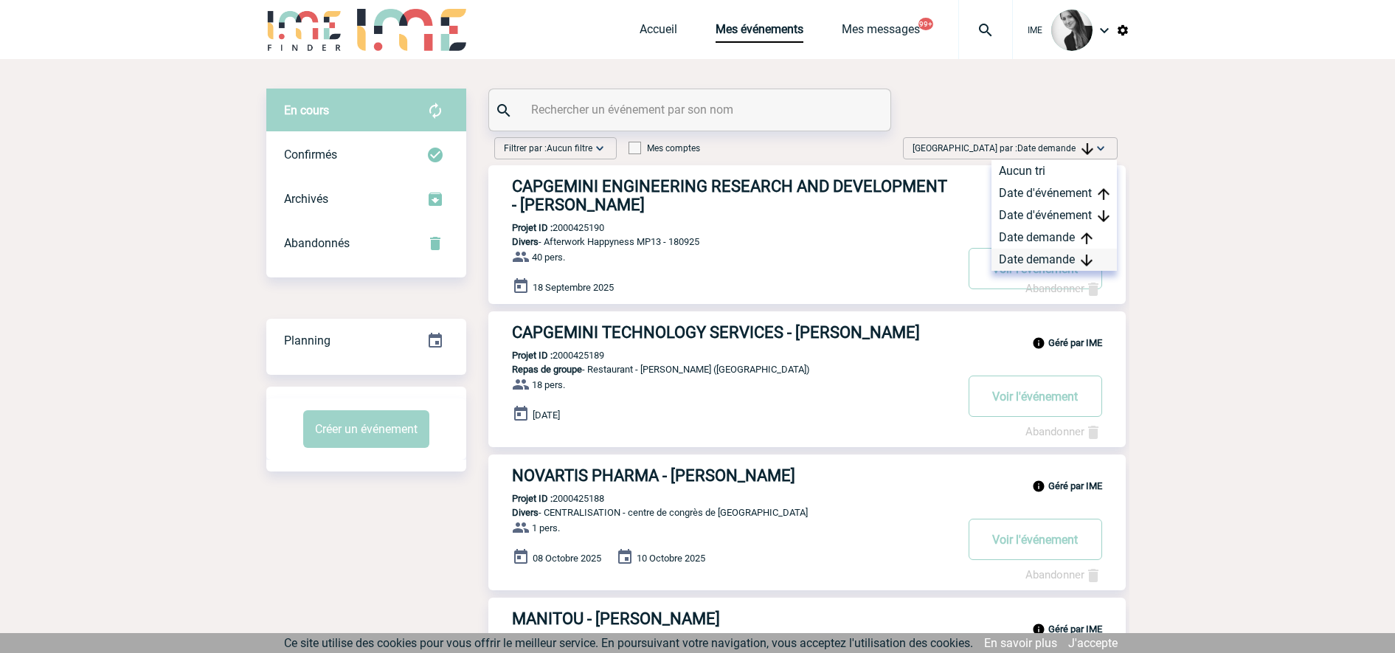
click at [1015, 254] on div "Date demande" at bounding box center [1054, 260] width 125 height 22
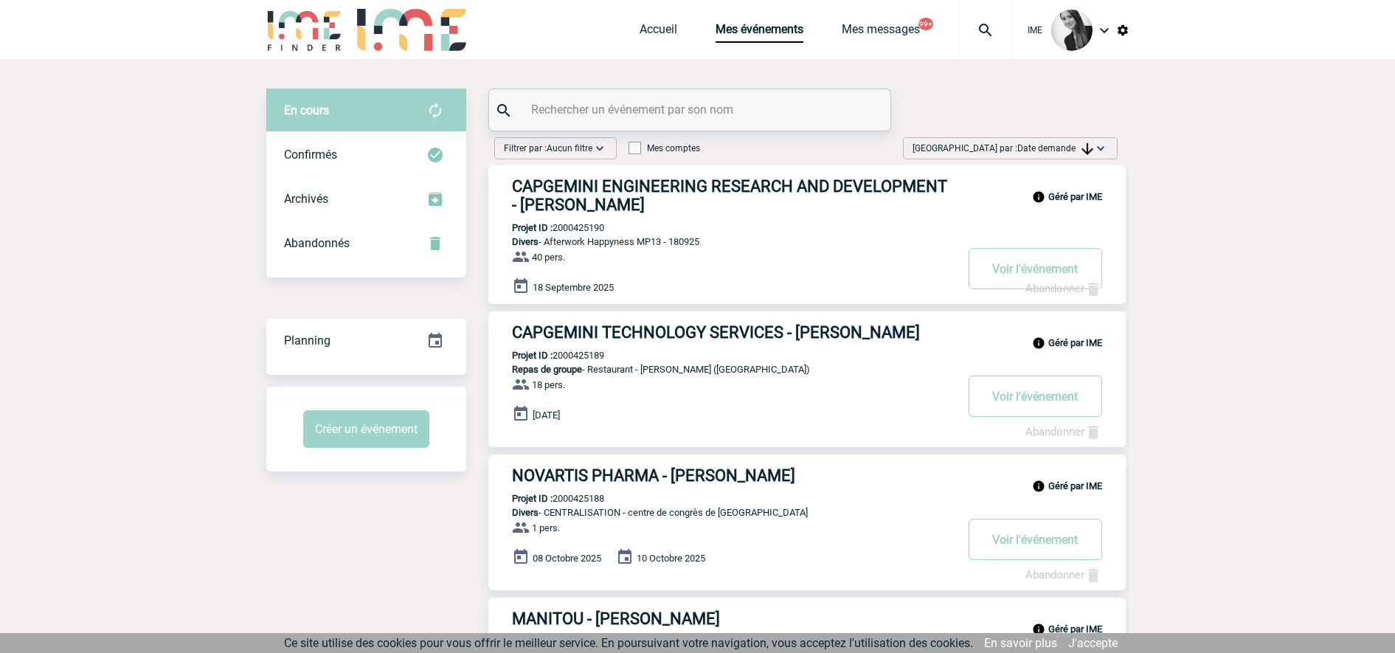
drag, startPoint x: 1039, startPoint y: 153, endPoint x: 1062, endPoint y: 194, distance: 46.6
click at [1040, 155] on span "Trier par : Date demande" at bounding box center [1003, 148] width 181 height 15
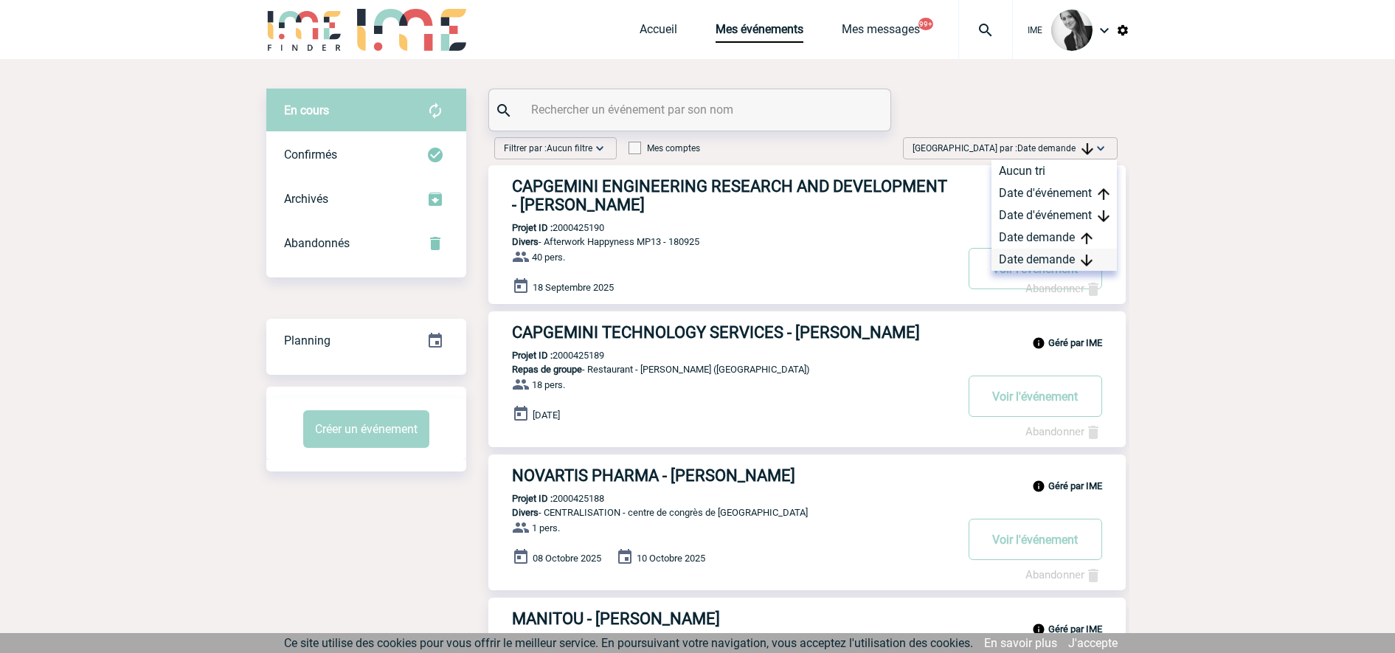
click at [1069, 258] on div "Date demande" at bounding box center [1054, 260] width 125 height 22
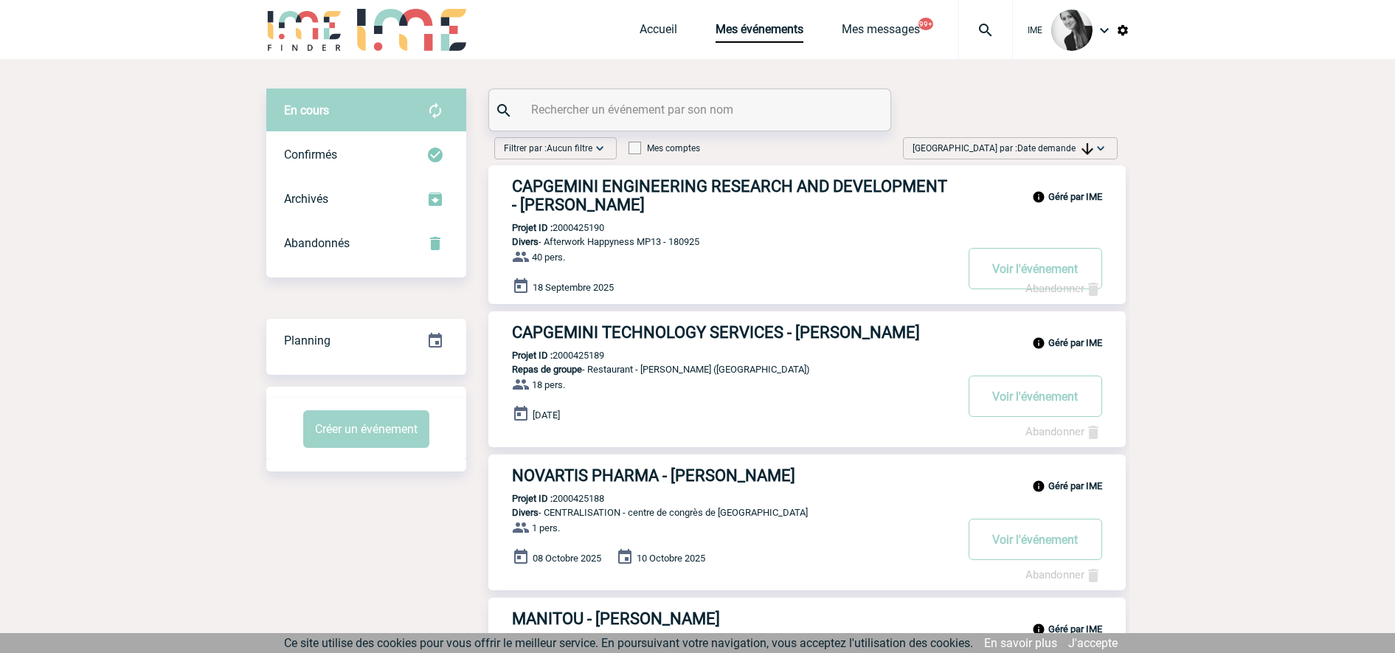
drag, startPoint x: 1110, startPoint y: 146, endPoint x: 1105, endPoint y: 155, distance: 10.3
click at [1108, 148] on div "Trier par : Date demande Aucun tri Date d'événement Date d'événement Date deman…" at bounding box center [1010, 148] width 215 height 22
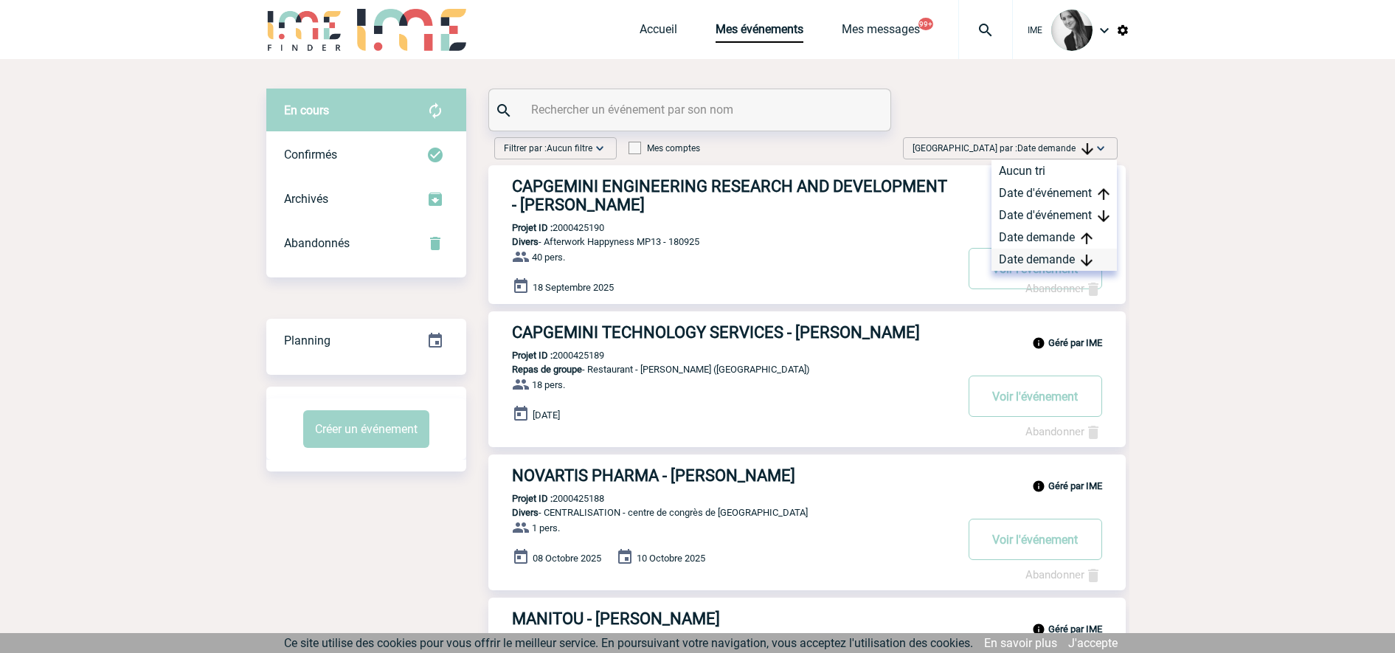
click at [1033, 260] on div "Date demande" at bounding box center [1054, 260] width 125 height 22
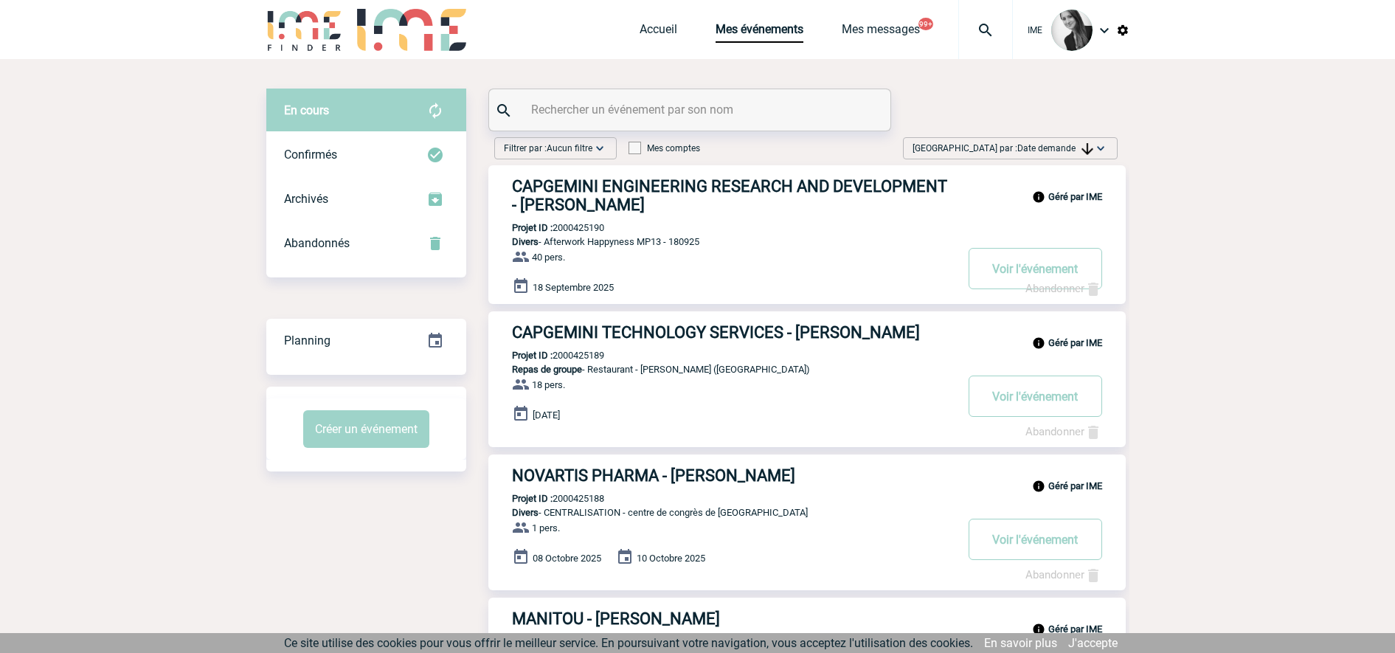
drag, startPoint x: 1087, startPoint y: 151, endPoint x: 1074, endPoint y: 182, distance: 34.1
click at [1087, 151] on img at bounding box center [1088, 149] width 12 height 12
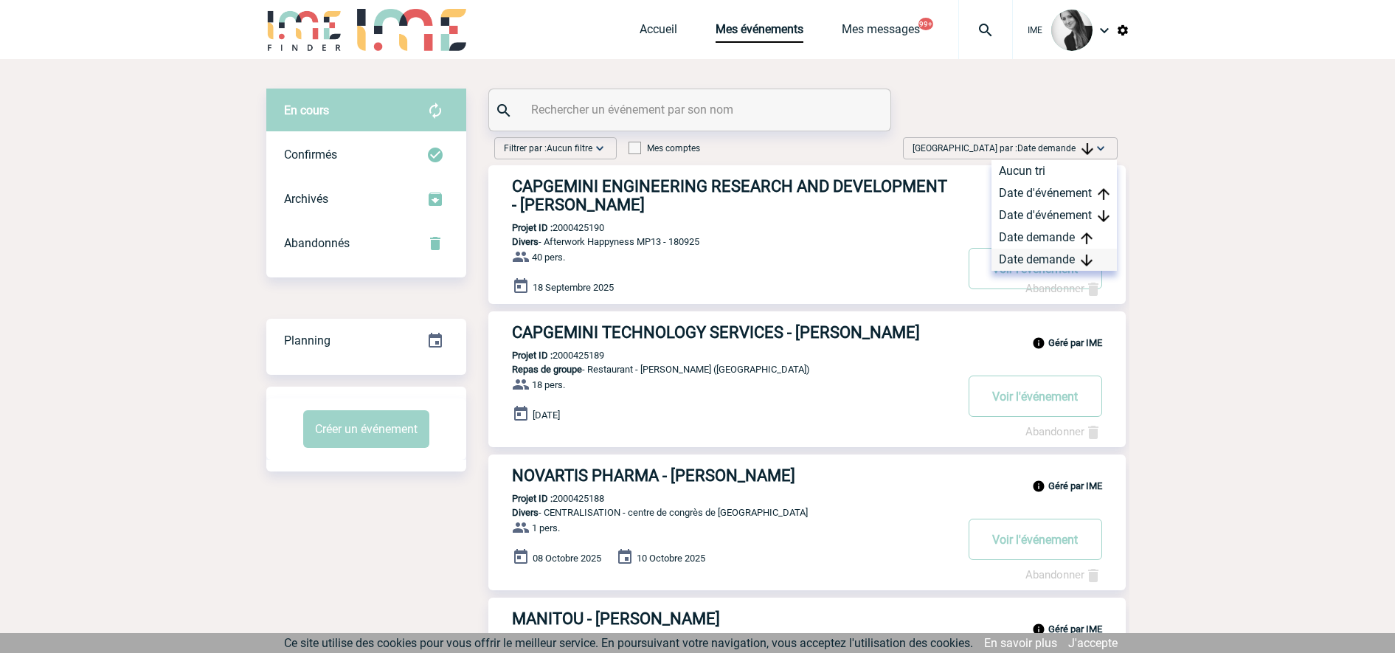
click at [1057, 258] on div "Date demande" at bounding box center [1054, 260] width 125 height 22
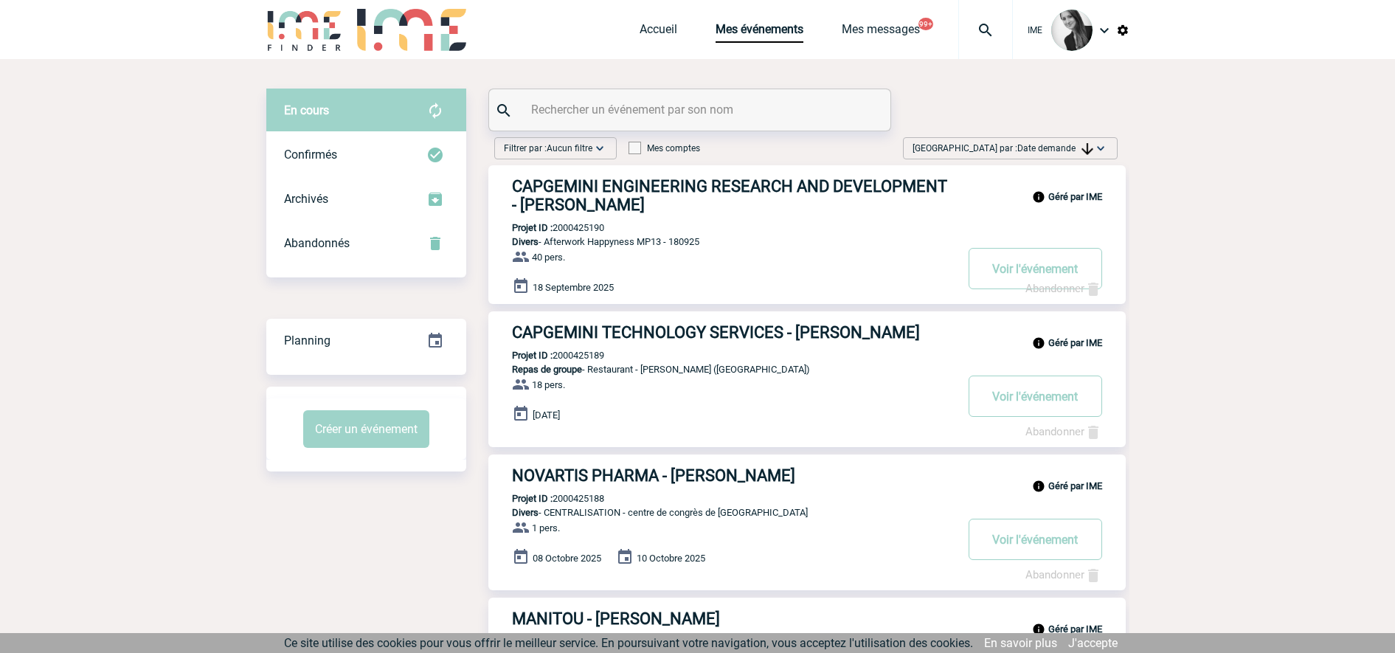
click at [1066, 144] on span "Date demande" at bounding box center [1056, 148] width 76 height 10
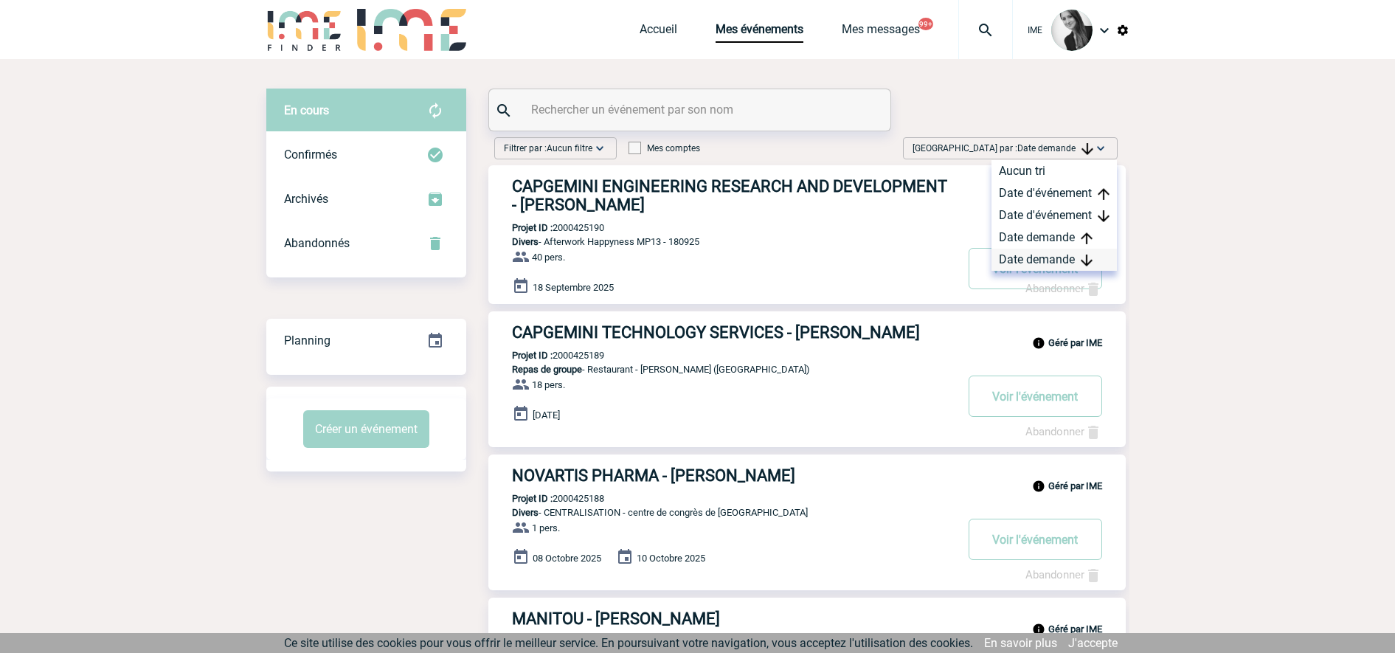
click at [1057, 256] on div "Date demande" at bounding box center [1054, 260] width 125 height 22
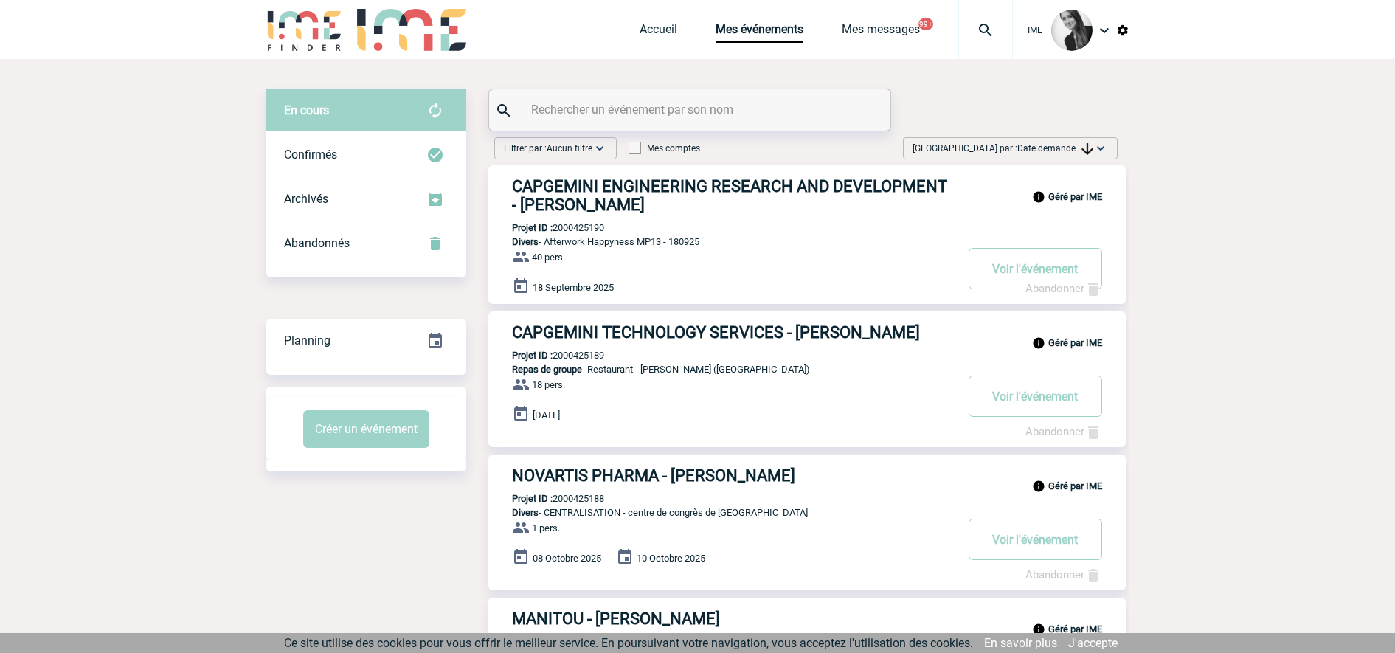
click at [1059, 151] on span "Date demande" at bounding box center [1056, 148] width 76 height 10
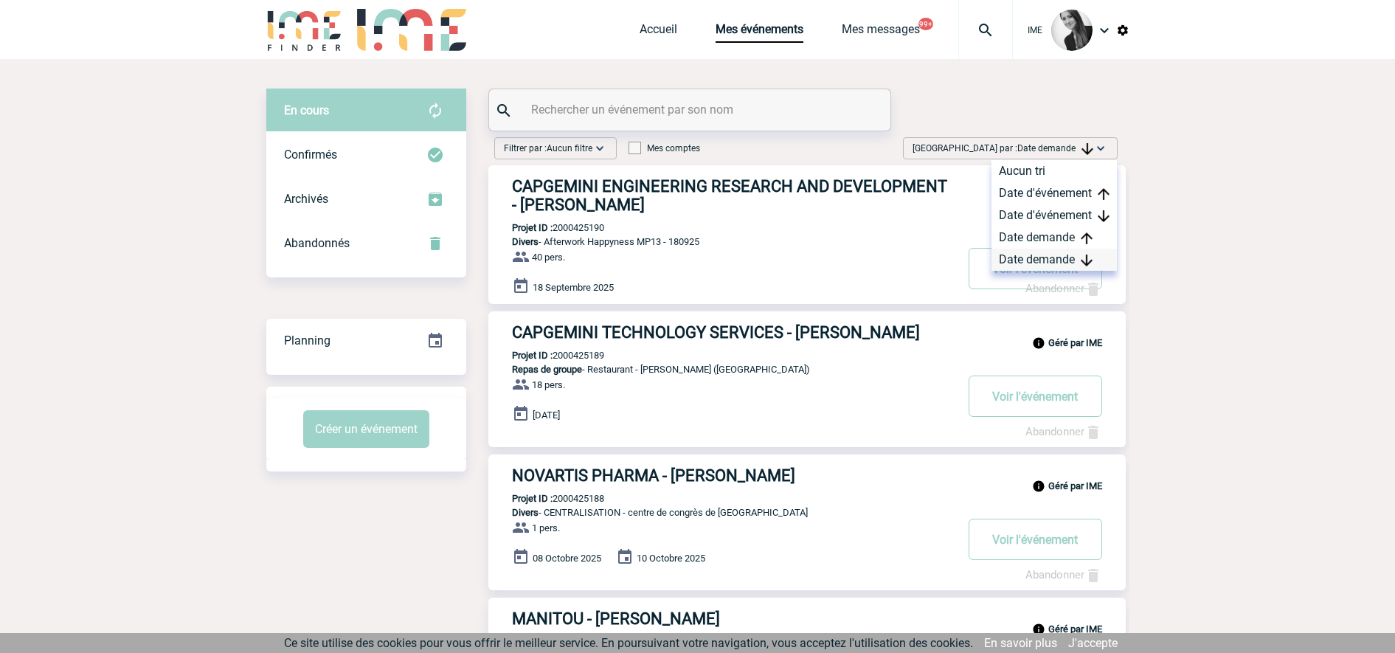
click at [1036, 254] on div "Date demande" at bounding box center [1054, 260] width 125 height 22
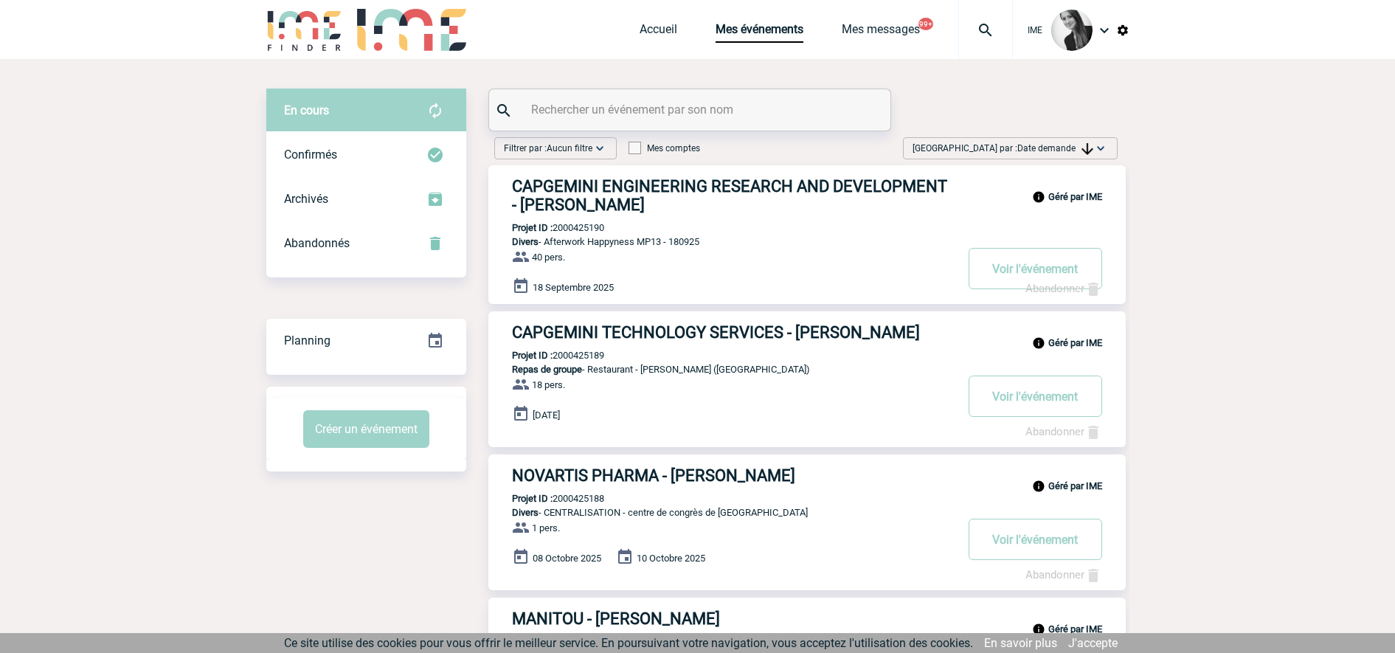
drag, startPoint x: 1088, startPoint y: 147, endPoint x: 1088, endPoint y: 156, distance: 9.6
click at [1088, 148] on img at bounding box center [1088, 149] width 12 height 12
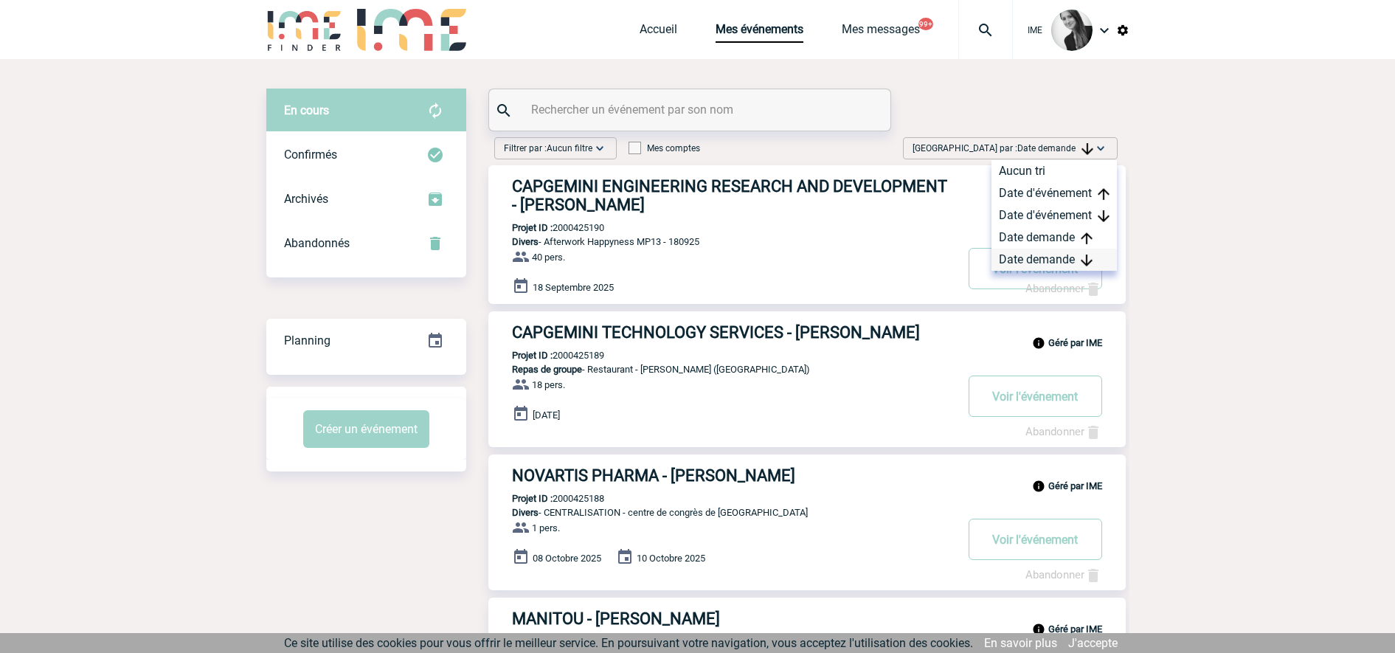
drag, startPoint x: 1045, startPoint y: 259, endPoint x: 1055, endPoint y: 250, distance: 13.6
click at [1045, 259] on div "Date demande" at bounding box center [1054, 260] width 125 height 22
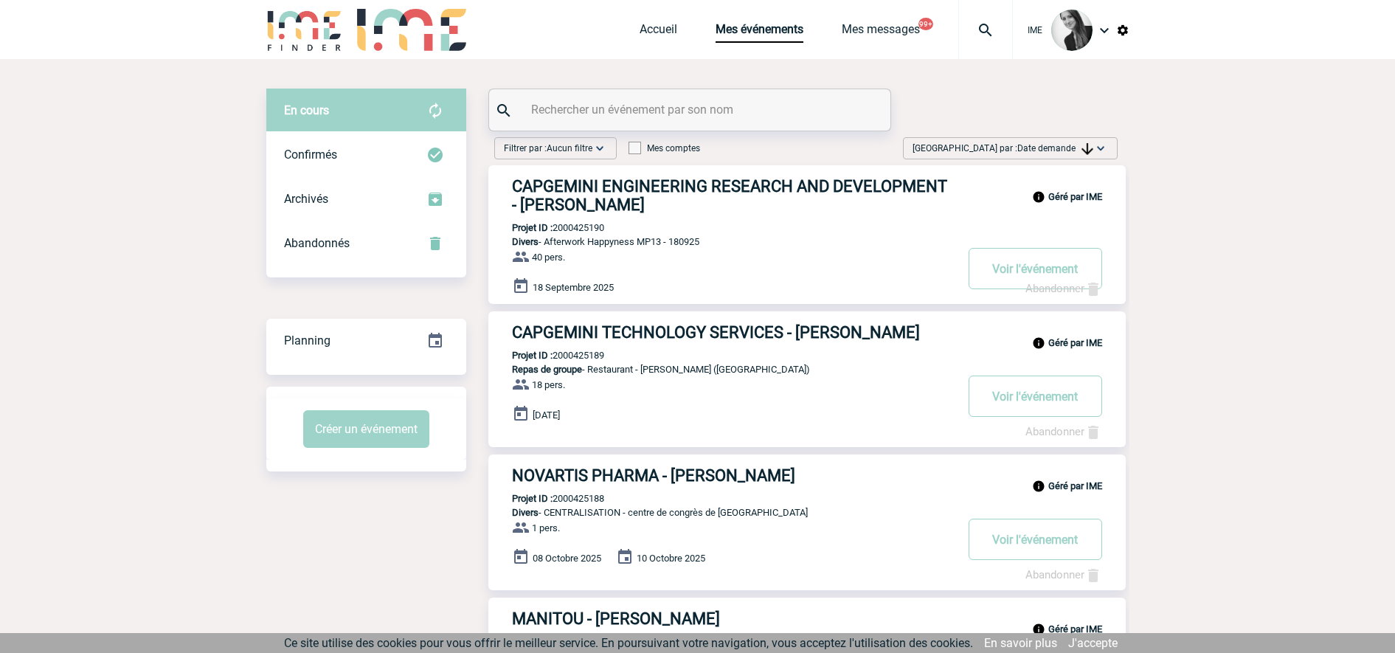
click at [1031, 153] on span "Trier par : Date demande" at bounding box center [1003, 148] width 181 height 15
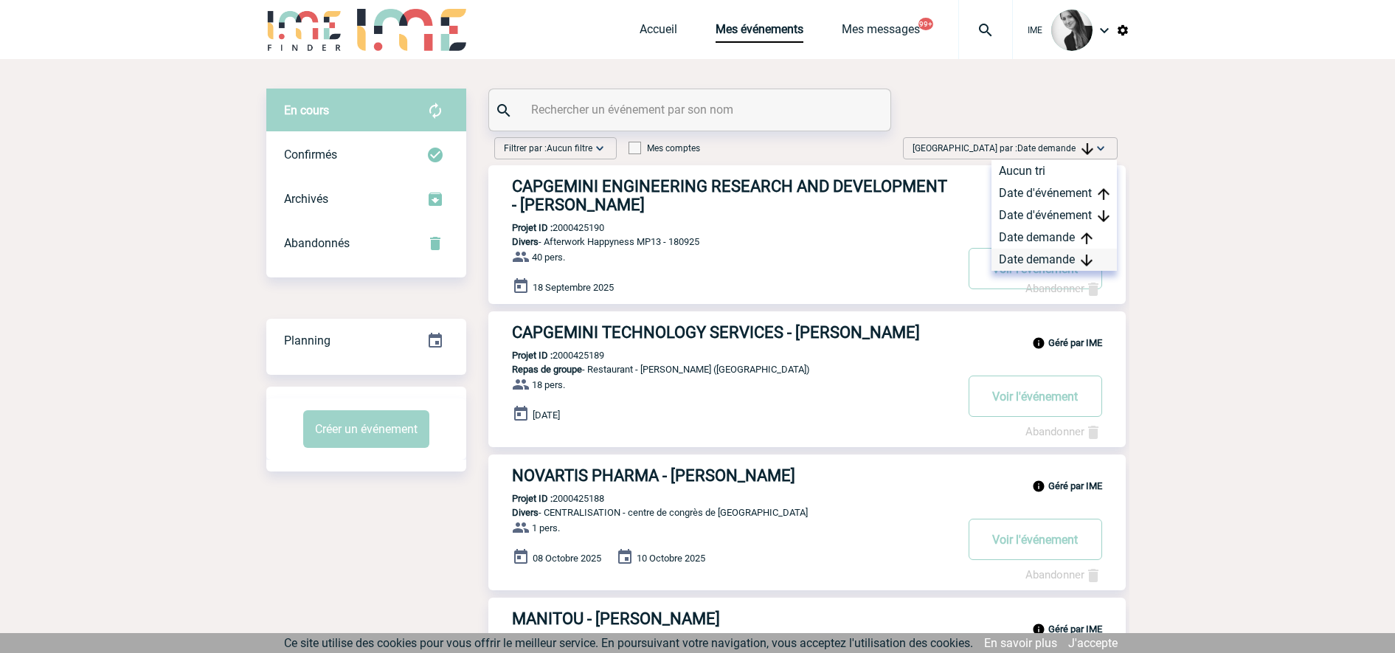
click at [1054, 255] on div "Date demande" at bounding box center [1054, 260] width 125 height 22
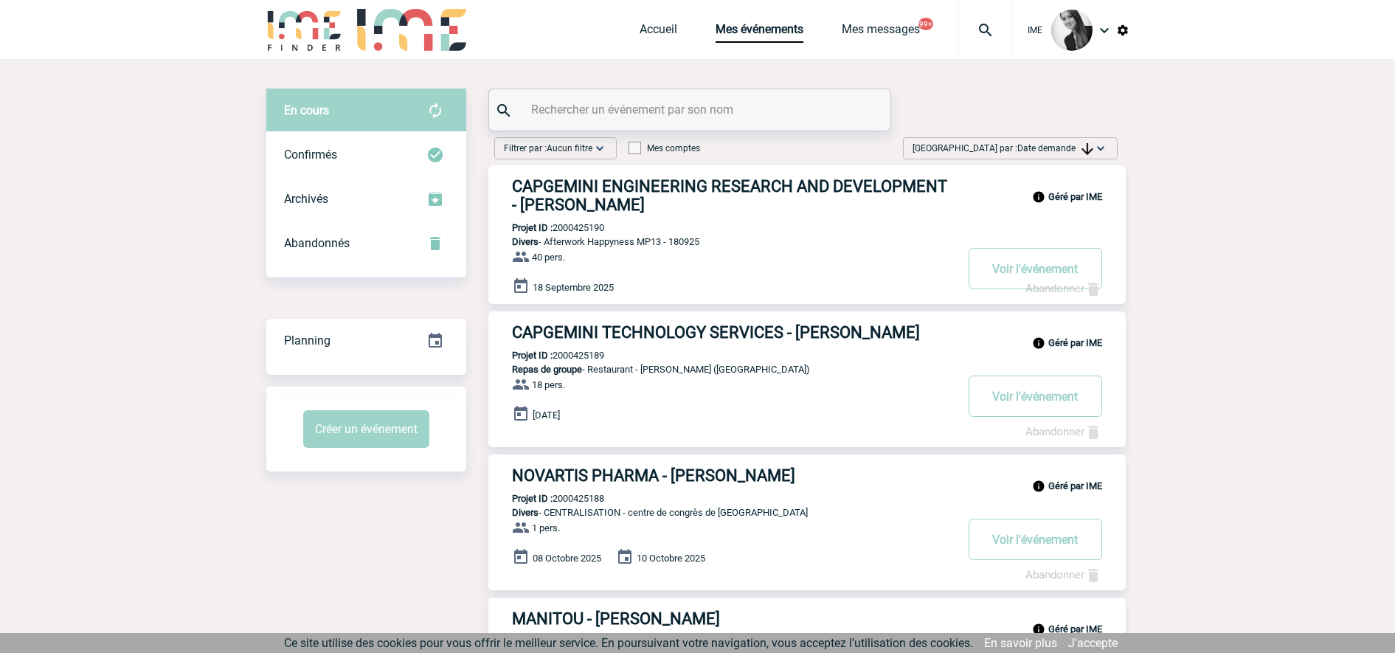
click at [1003, 140] on div "Trier par : Date demande Aucun tri Date d'événement Date d'événement Date deman…" at bounding box center [1010, 148] width 215 height 22
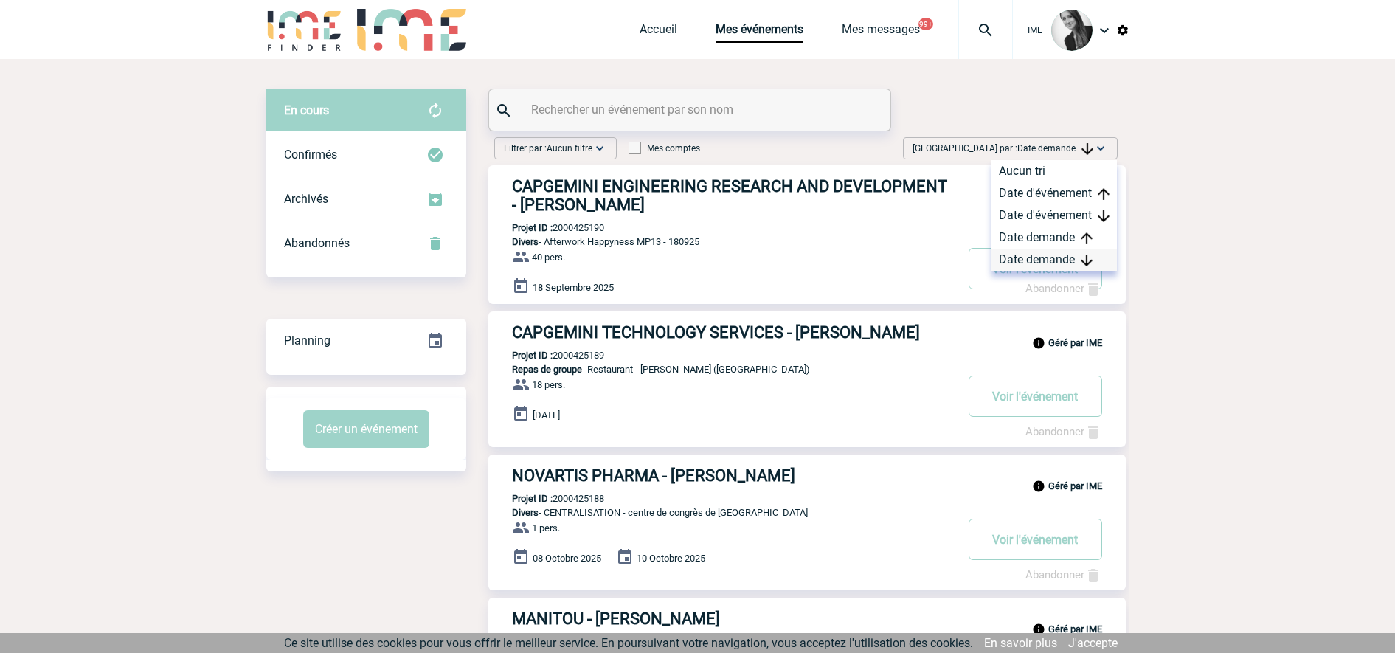
click at [1033, 253] on div "Date demande" at bounding box center [1054, 260] width 125 height 22
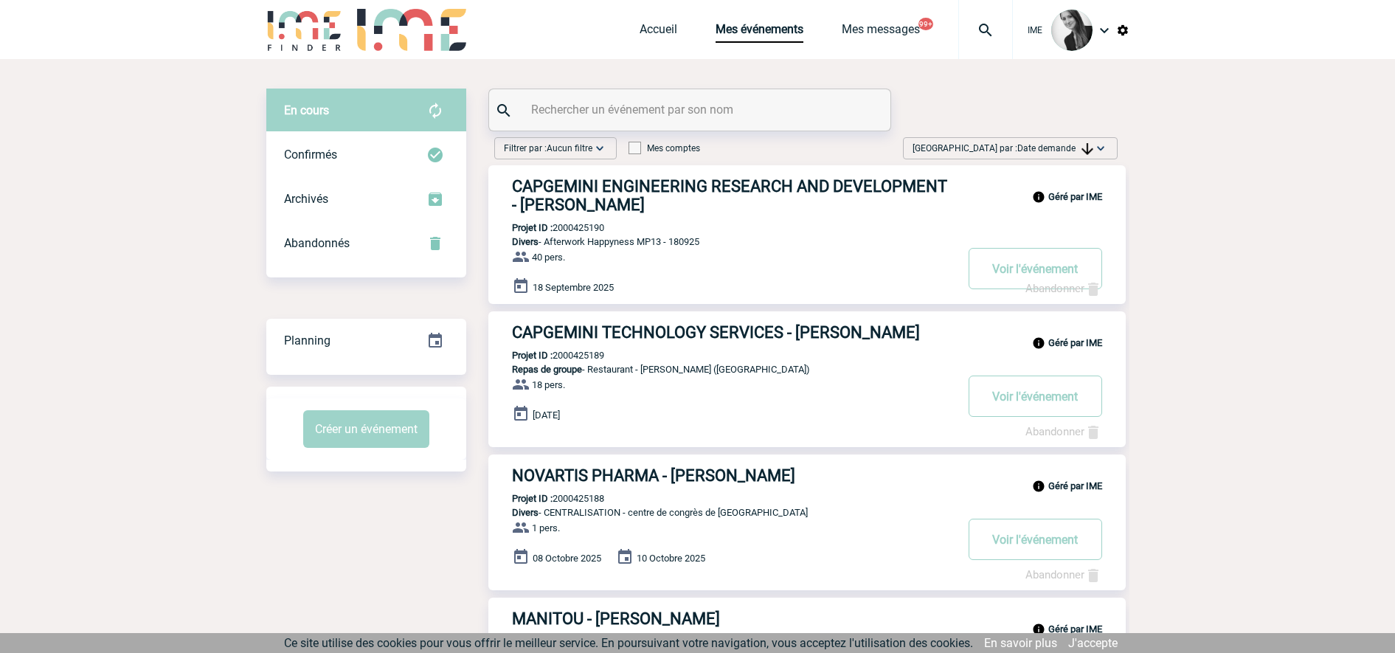
click at [1074, 153] on span "Trier par : Date demande" at bounding box center [1003, 148] width 181 height 15
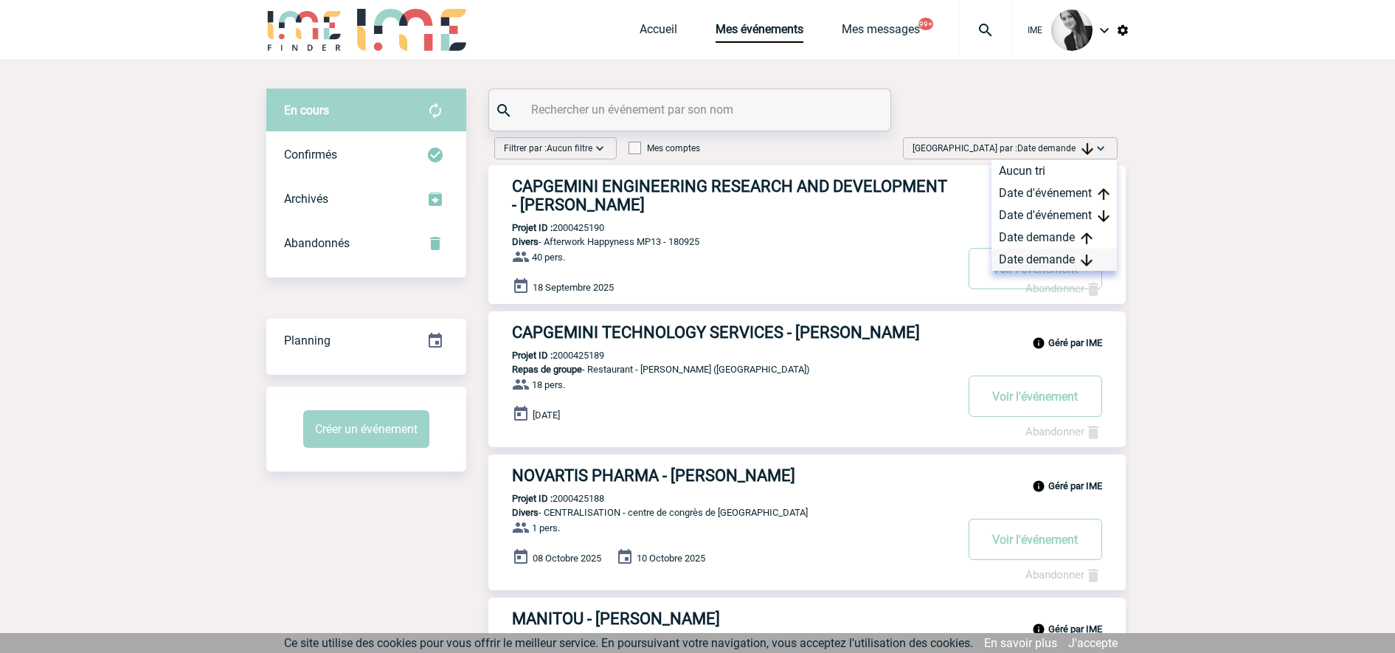
click at [1056, 255] on div "Date demande" at bounding box center [1054, 260] width 125 height 22
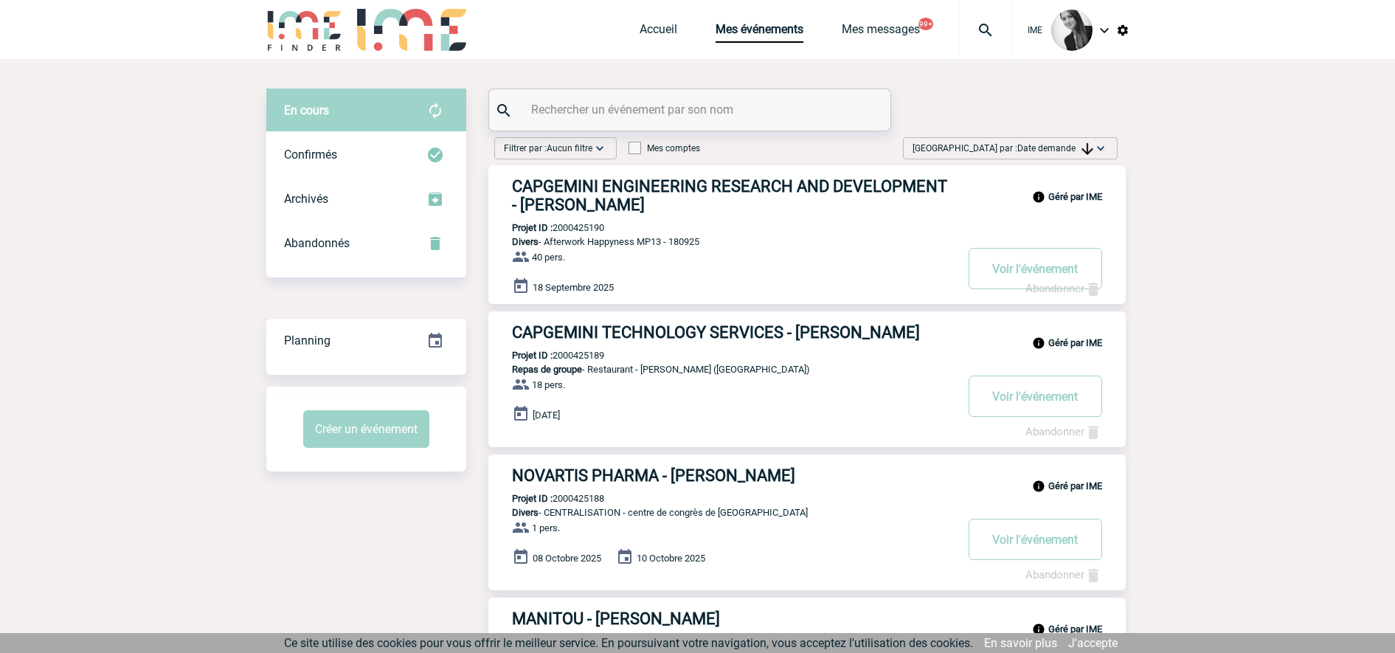
drag, startPoint x: 1054, startPoint y: 146, endPoint x: 1062, endPoint y: 163, distance: 18.8
click at [1053, 147] on span "Date demande" at bounding box center [1056, 148] width 76 height 10
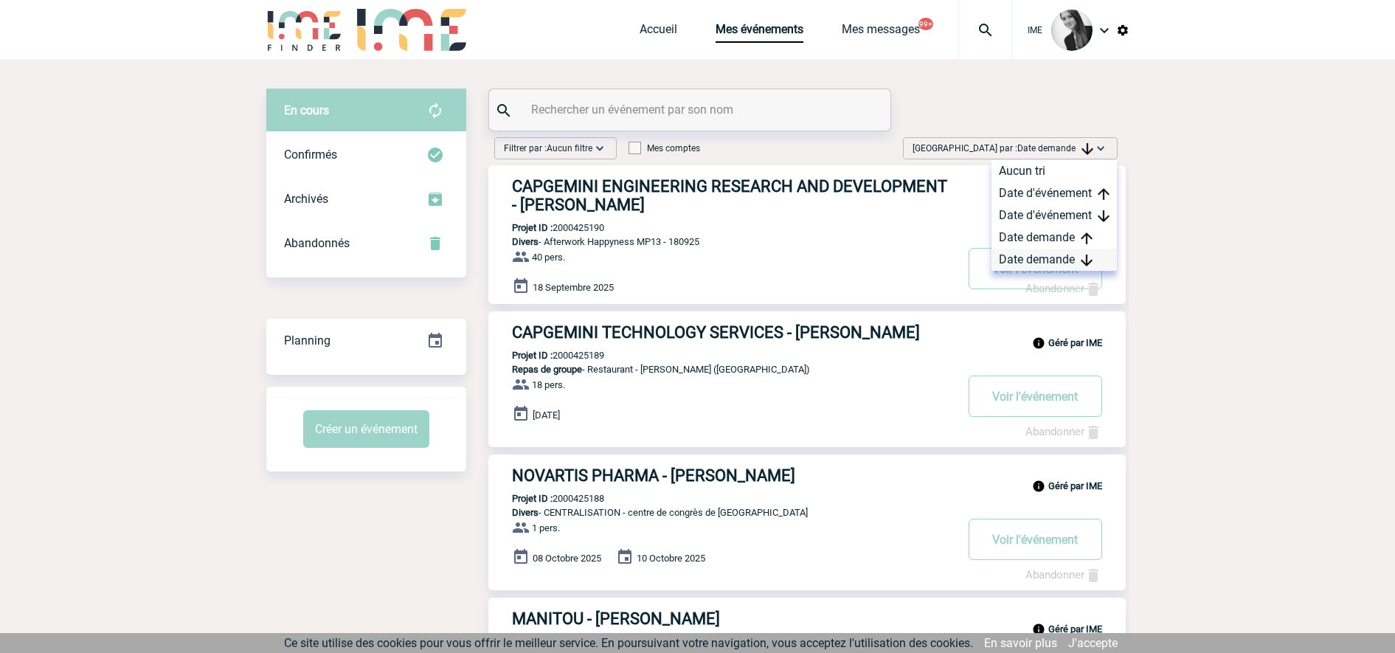
click at [1084, 256] on img at bounding box center [1087, 261] width 12 height 12
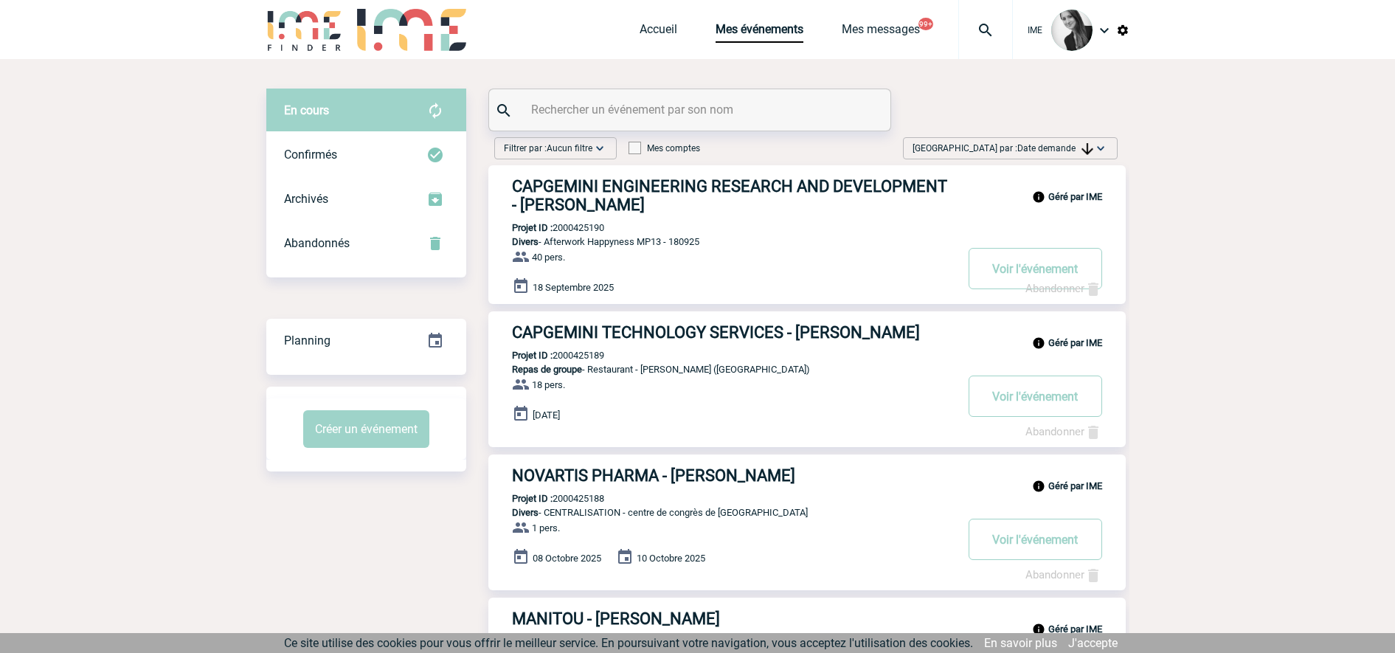
drag, startPoint x: 1050, startPoint y: 143, endPoint x: 1046, endPoint y: 181, distance: 37.8
click at [1050, 142] on span "Trier par : Date demande" at bounding box center [1003, 148] width 181 height 15
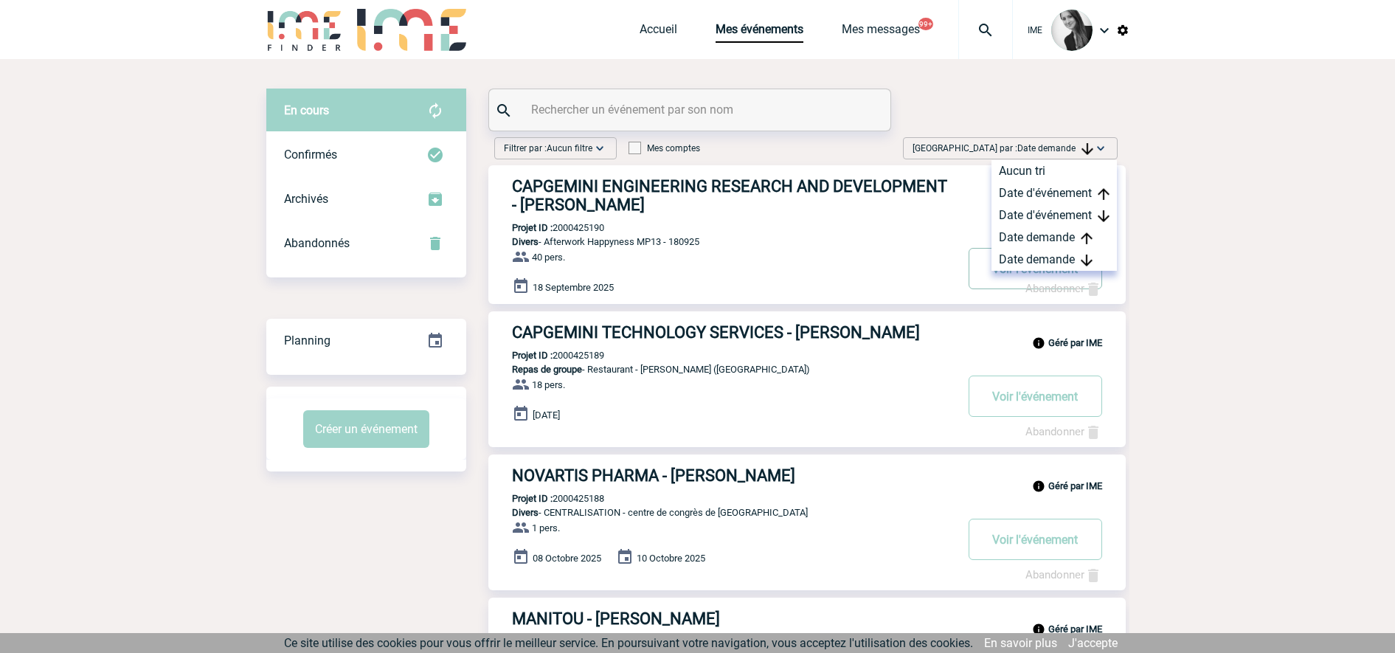
click at [1048, 271] on button "Voir l'événement" at bounding box center [1036, 268] width 134 height 41
click at [1051, 255] on div "Date demande" at bounding box center [1054, 260] width 125 height 22
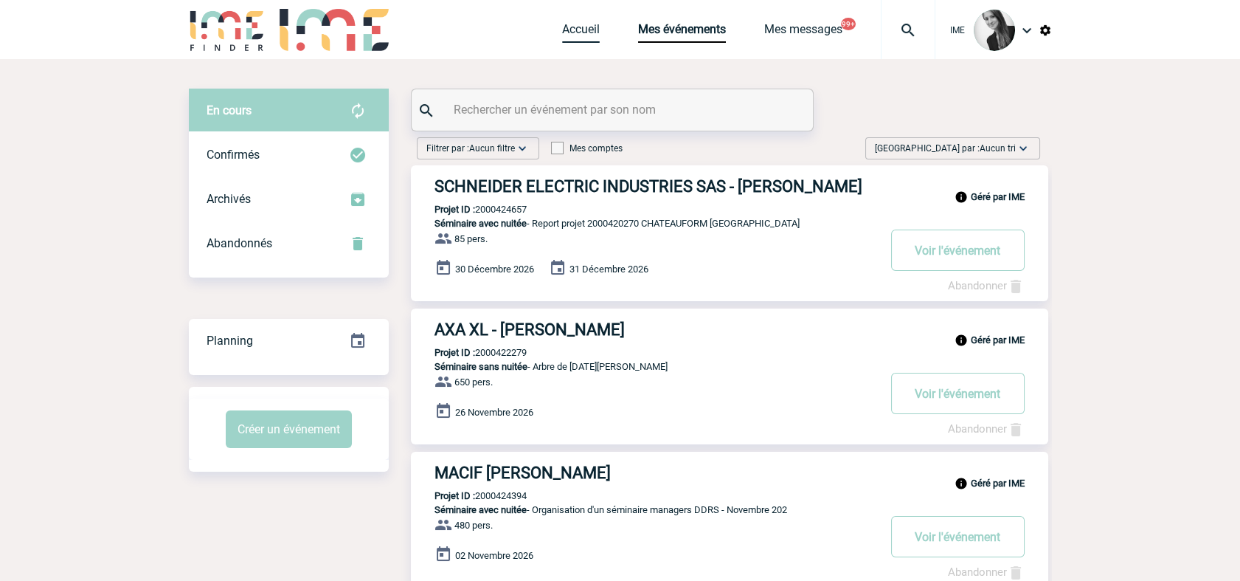
click at [578, 26] on link "Accueil" at bounding box center [581, 32] width 38 height 21
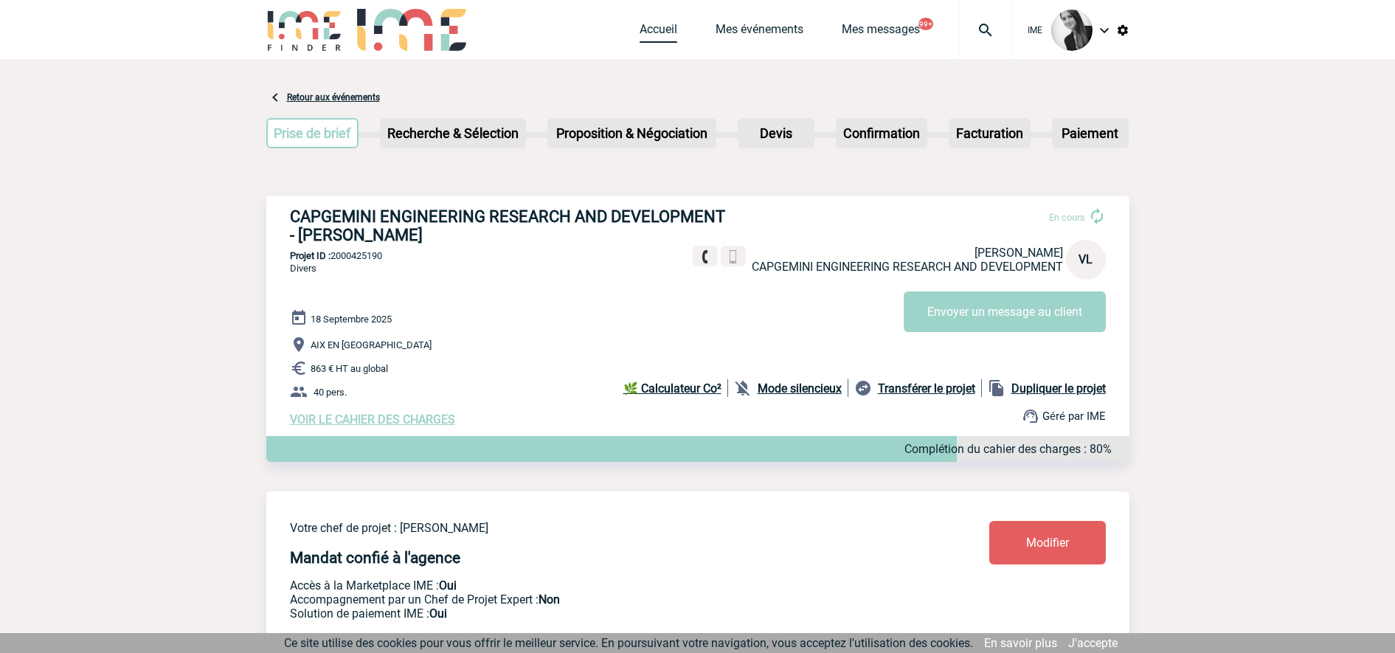
click at [668, 30] on link "Accueil" at bounding box center [659, 32] width 38 height 21
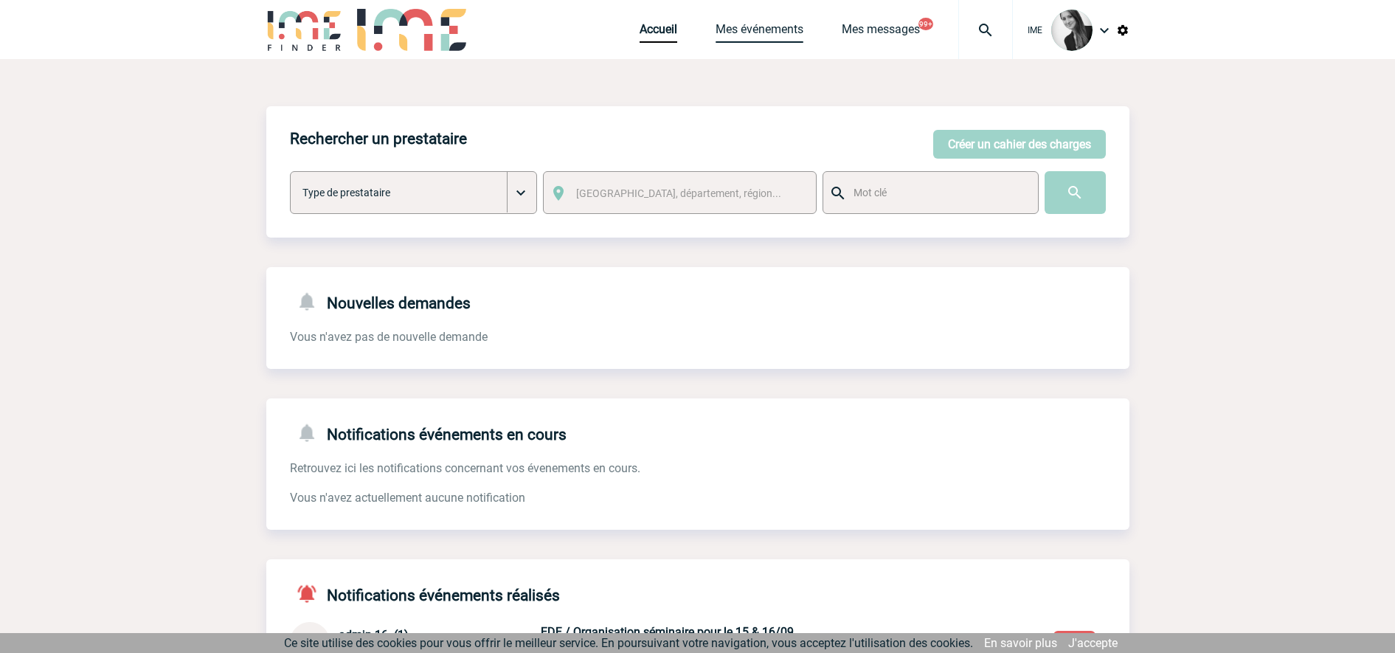
click at [753, 30] on link "Mes événements" at bounding box center [760, 32] width 88 height 21
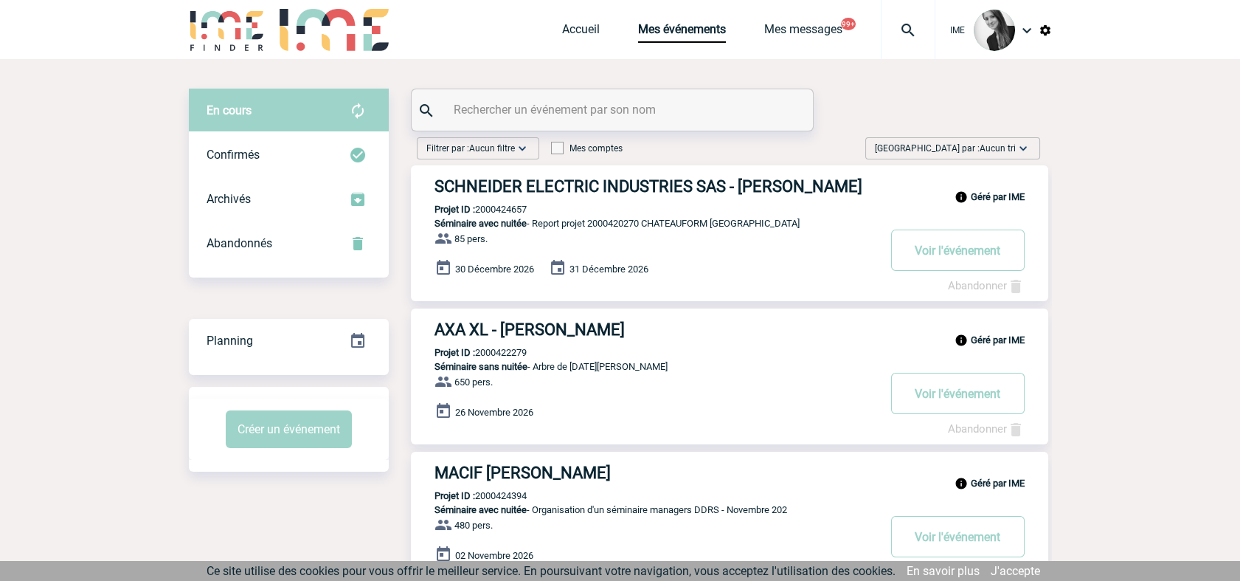
click at [973, 148] on span "[GEOGRAPHIC_DATA] par : Aucun tri" at bounding box center [945, 148] width 141 height 15
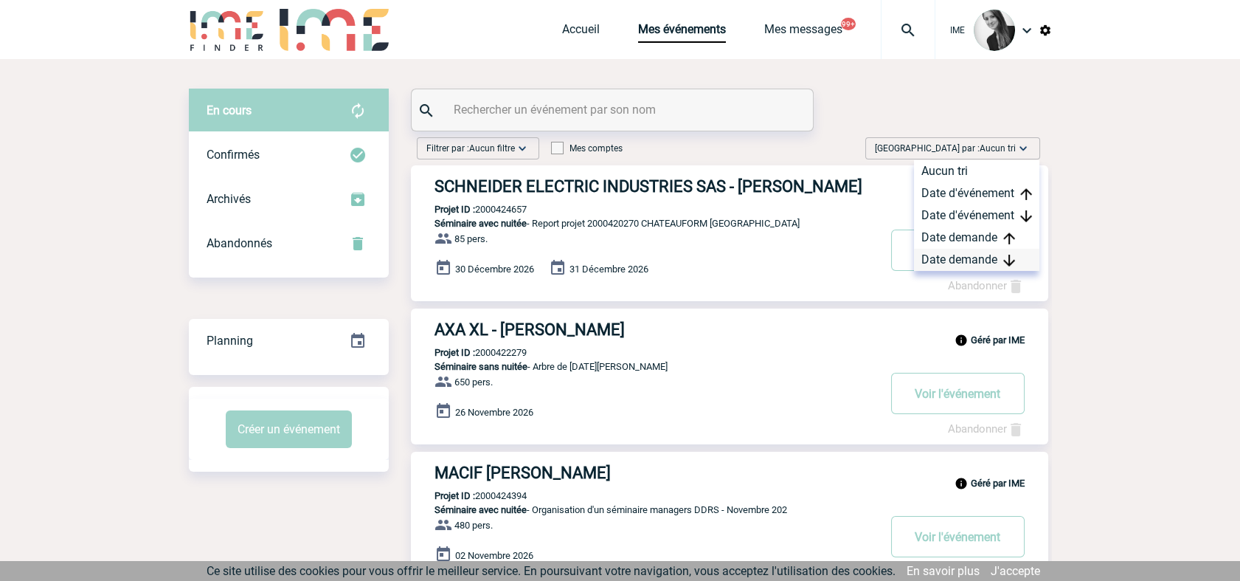
click at [980, 259] on div "Date demande" at bounding box center [976, 260] width 125 height 22
